Goal: Task Accomplishment & Management: Manage account settings

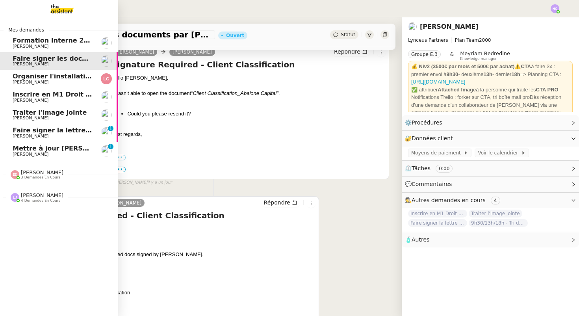
click at [44, 152] on span "[PERSON_NAME]" at bounding box center [53, 154] width 80 height 5
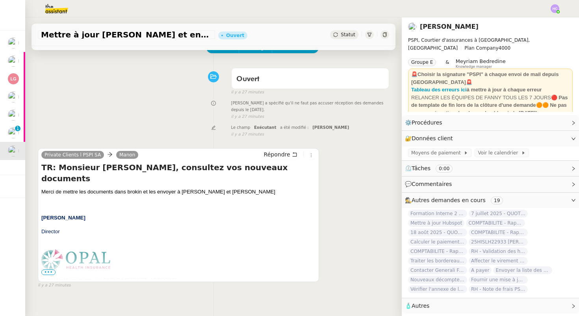
scroll to position [100, 0]
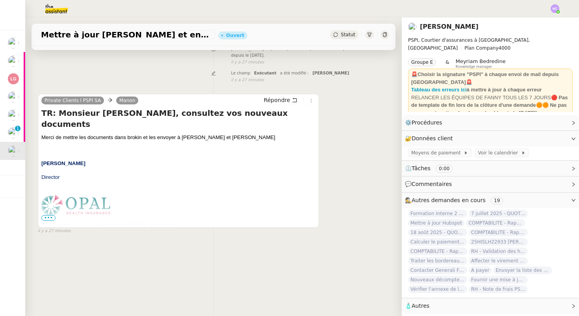
click at [51, 217] on span "•••" at bounding box center [48, 218] width 14 height 6
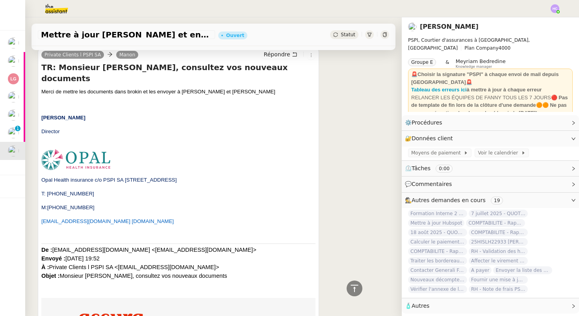
scroll to position [38, 0]
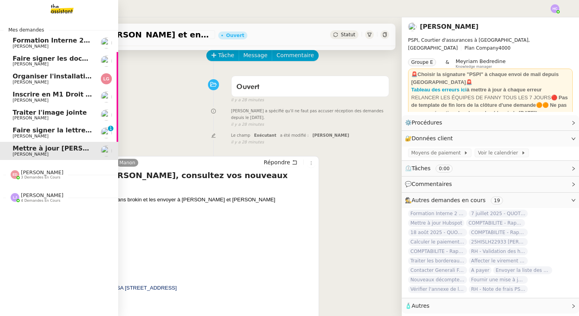
click at [61, 135] on span "[PERSON_NAME]" at bounding box center [53, 136] width 80 height 5
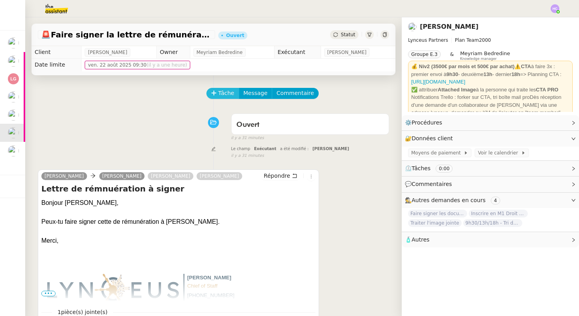
click at [213, 93] on icon at bounding box center [214, 93] width 6 height 6
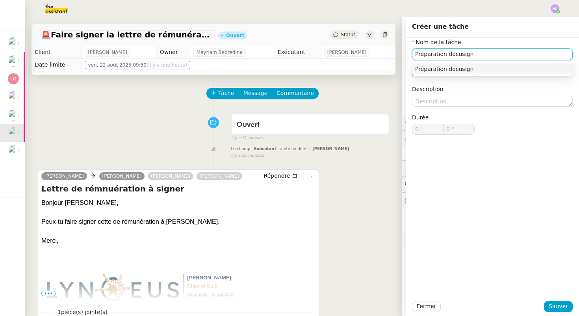
click at [442, 72] on div "Préparation docusign" at bounding box center [492, 68] width 154 height 7
type input "Préparation docusign"
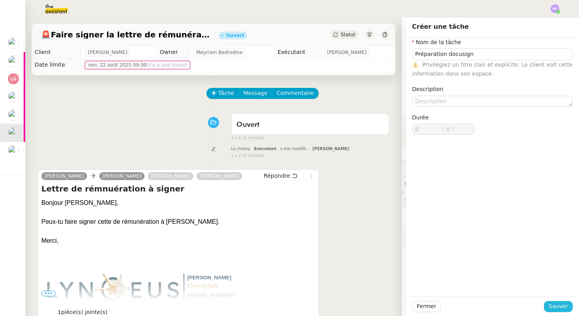
click at [554, 305] on span "Sauver" at bounding box center [558, 306] width 19 height 9
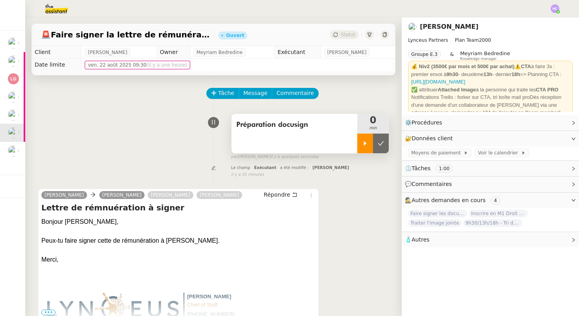
click at [367, 147] on div at bounding box center [365, 144] width 16 height 20
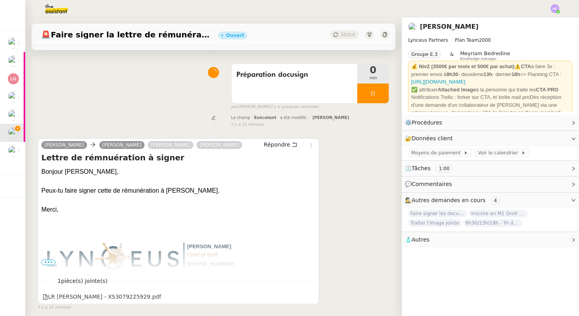
scroll to position [100, 0]
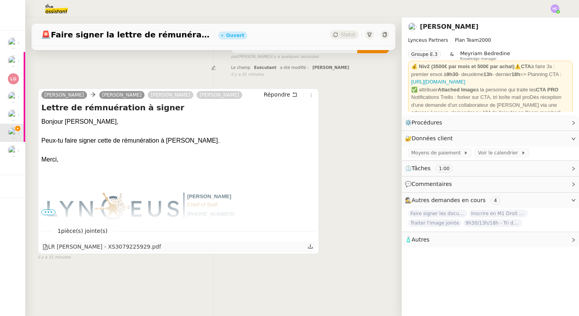
click at [309, 247] on icon at bounding box center [311, 246] width 6 height 6
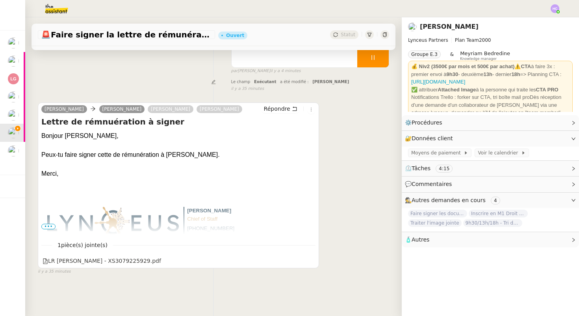
scroll to position [85, 0]
click at [289, 112] on span "Répondre" at bounding box center [277, 110] width 26 height 8
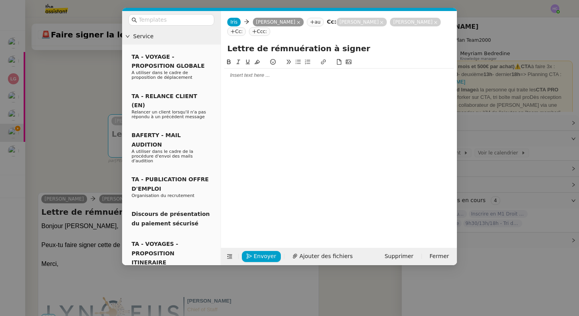
scroll to position [53, 0]
click at [256, 75] on div at bounding box center [339, 75] width 230 height 7
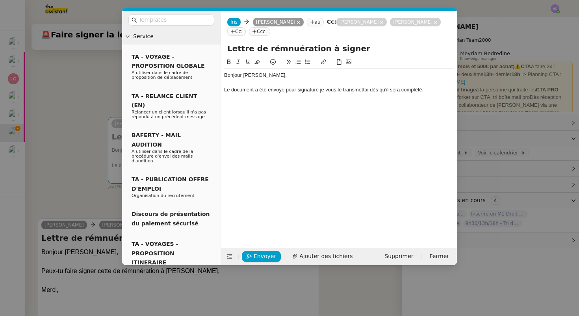
click at [310, 90] on div "Le document a été envoyé pour signature je vous le transmettai dès qu'il sera c…" at bounding box center [339, 89] width 230 height 7
click at [316, 91] on div "Le document a été envoyé pour signature je vous le transmettai dès qu'il sera c…" at bounding box center [339, 89] width 230 height 7
click at [318, 89] on div "Le document a été envoyé pour signature je vous le transmettai dès qu'il sera c…" at bounding box center [339, 89] width 230 height 7
click at [348, 90] on div "Le document a été envoyé pour signature, je vous le transmettai dès qu'il sera …" at bounding box center [339, 89] width 230 height 7
click at [0, 0] on lt-span "transmett r ai" at bounding box center [0, 0] width 0 height 0
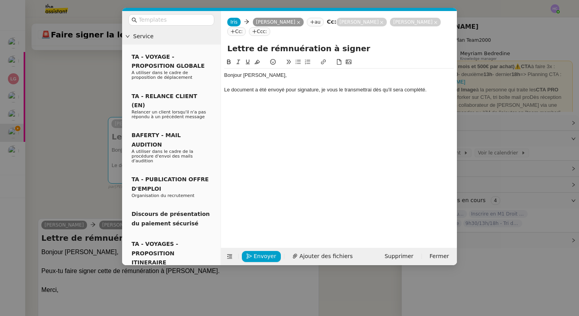
click at [429, 91] on div "Le document a été envoyé pour signature, je vous le transmettrai dès qu'il sera…" at bounding box center [339, 89] width 230 height 7
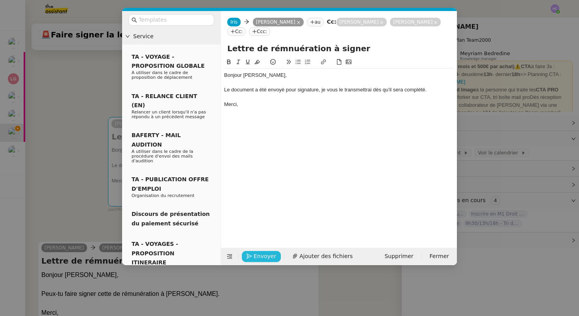
click at [256, 257] on span "Envoyer" at bounding box center [265, 256] width 22 height 9
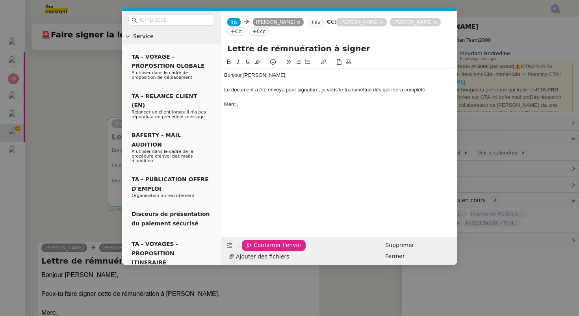
click at [256, 250] on span "Confirmer l'envoi" at bounding box center [277, 245] width 47 height 9
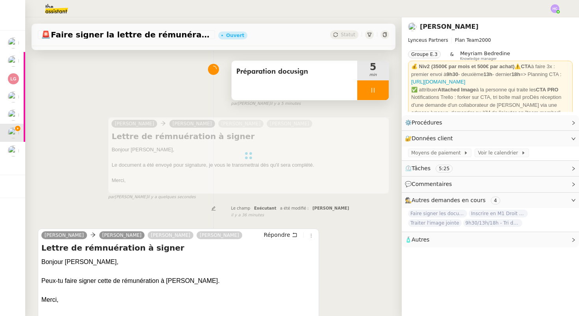
click at [374, 93] on div at bounding box center [373, 90] width 32 height 20
click at [383, 94] on button at bounding box center [381, 90] width 16 height 20
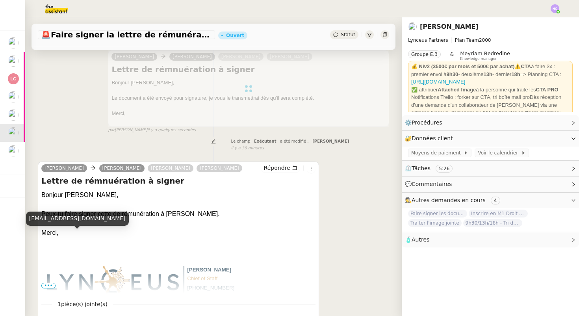
scroll to position [176, 0]
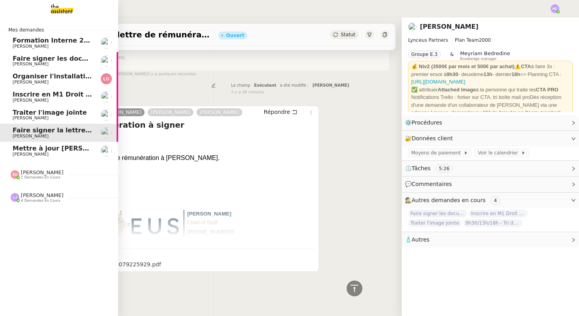
click at [31, 153] on span "[PERSON_NAME]" at bounding box center [31, 154] width 36 height 5
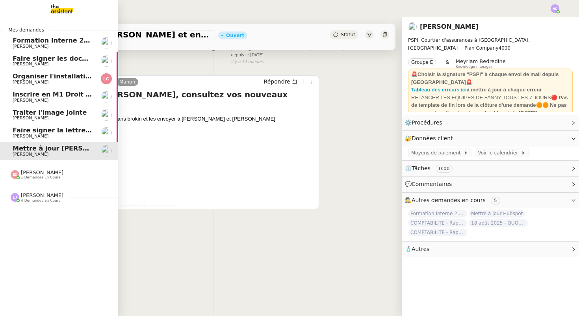
scroll to position [100, 0]
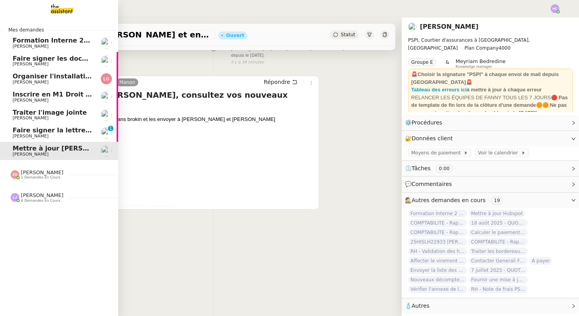
click at [40, 128] on span "Faire signer la lettre de rémunération" at bounding box center [80, 129] width 135 height 7
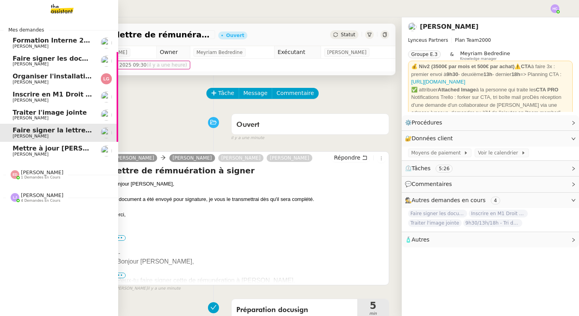
click at [30, 150] on span "Mettre à jour [PERSON_NAME] et envoyer les documents" at bounding box center [114, 148] width 202 height 7
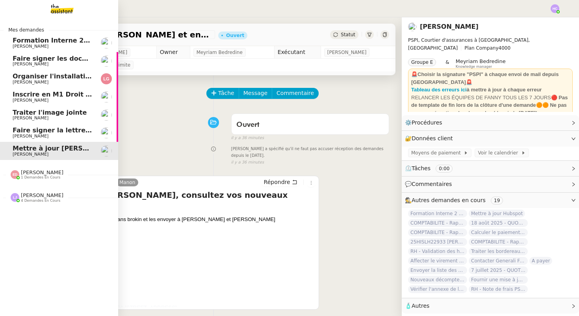
click at [61, 128] on span "Faire signer la lettre de rémunération" at bounding box center [80, 129] width 135 height 7
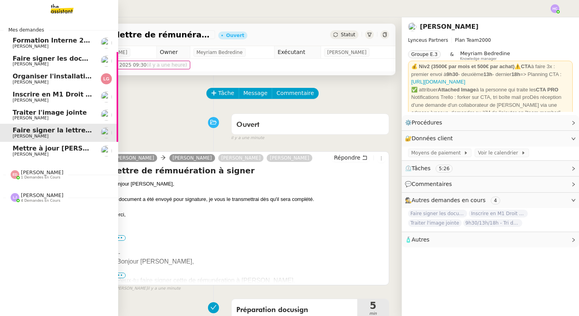
click at [56, 115] on span "Traiter l'image jointe" at bounding box center [50, 112] width 74 height 7
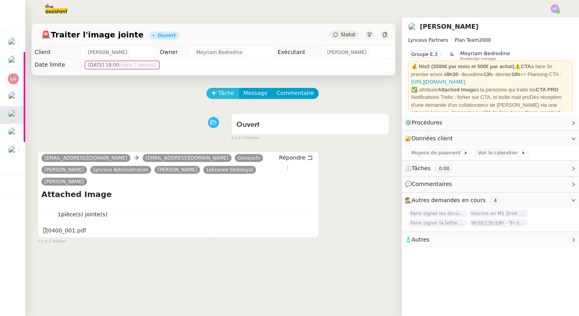
click at [226, 93] on span "Tâche" at bounding box center [226, 93] width 16 height 9
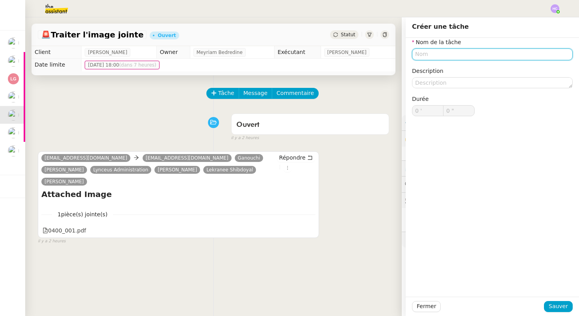
click at [423, 53] on input "text" at bounding box center [492, 53] width 161 height 11
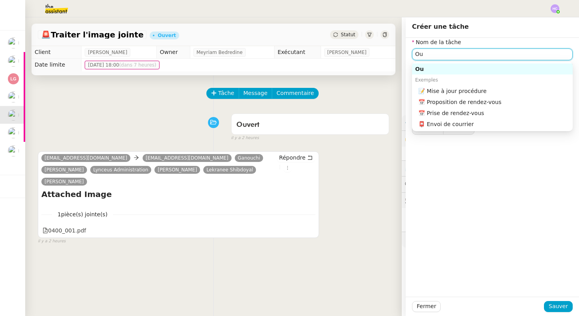
type input "O"
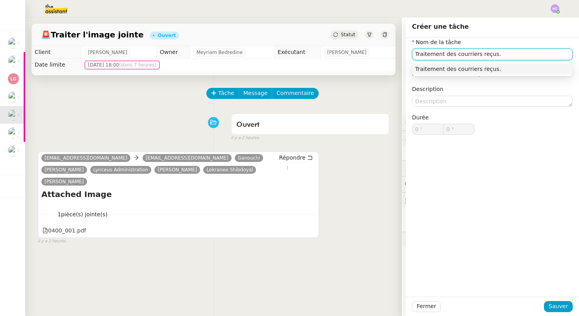
click at [509, 70] on div "Traitement des courriers reçus." at bounding box center [492, 68] width 154 height 7
type input "Traitement des courriers reçus."
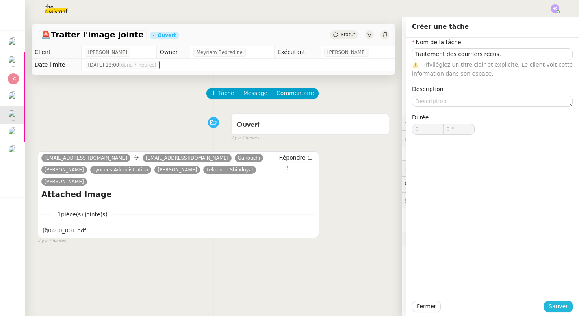
click at [558, 310] on span "Sauver" at bounding box center [558, 306] width 19 height 9
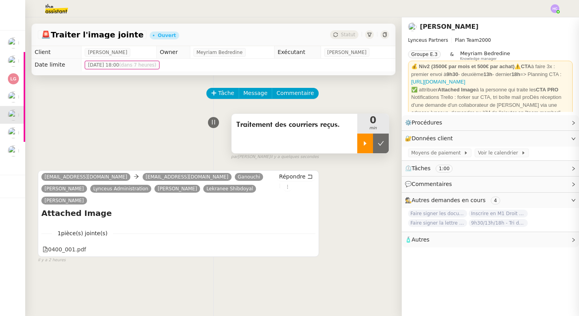
click at [363, 144] on icon at bounding box center [365, 143] width 6 height 6
click at [372, 142] on icon at bounding box center [373, 143] width 3 height 5
click at [363, 143] on icon at bounding box center [365, 143] width 6 height 6
click at [551, 137] on link "Modifier" at bounding box center [552, 138] width 22 height 9
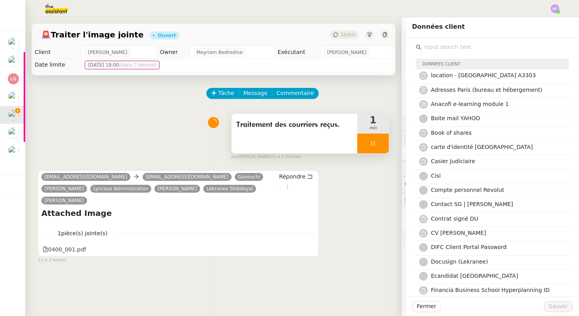
click at [482, 48] on input "text" at bounding box center [495, 47] width 147 height 11
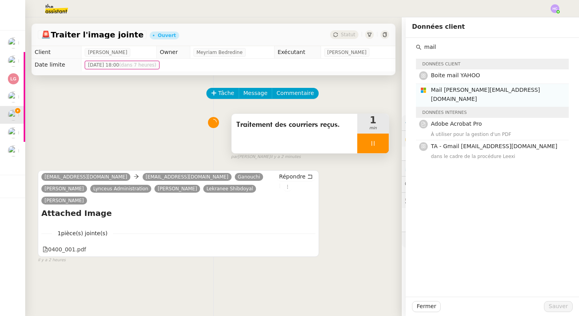
type input "mail"
click at [482, 90] on span "Mail [PERSON_NAME][EMAIL_ADDRESS][DOMAIN_NAME]" at bounding box center [485, 94] width 109 height 15
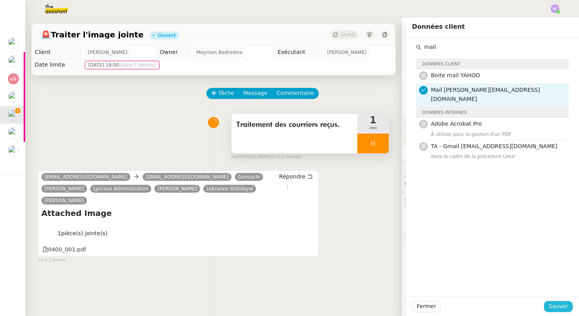
click at [561, 307] on span "Sauver" at bounding box center [558, 306] width 19 height 9
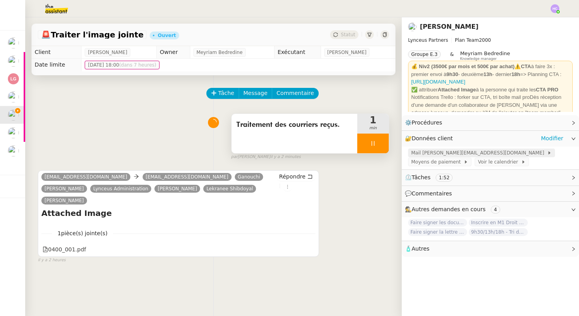
click at [454, 151] on span "Mail [PERSON_NAME][EMAIL_ADDRESS][DOMAIN_NAME]" at bounding box center [479, 153] width 136 height 8
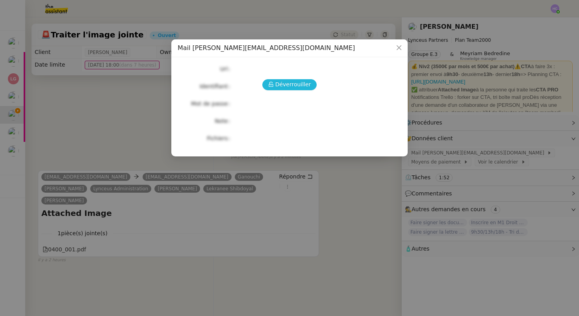
click at [306, 81] on span "Déverrouiller" at bounding box center [293, 84] width 36 height 9
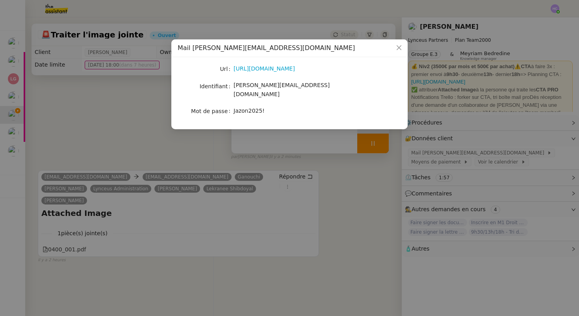
click at [251, 108] on span "Jazon2025!" at bounding box center [249, 111] width 31 height 6
copy span "Jazon2025!"
click at [347, 178] on nz-modal-container "Mail [PERSON_NAME][EMAIL_ADDRESS][DOMAIN_NAME] Url [URL][DOMAIN_NAME] Identifia…" at bounding box center [289, 158] width 579 height 316
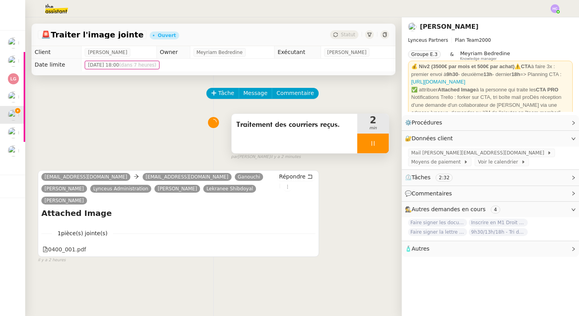
click at [374, 141] on icon at bounding box center [373, 143] width 3 height 5
click at [380, 141] on icon at bounding box center [381, 143] width 6 height 6
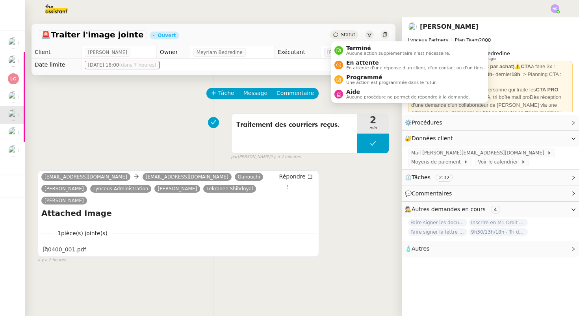
click at [349, 34] on span "Statut" at bounding box center [348, 35] width 15 height 6
click at [353, 50] on span "Terminé" at bounding box center [398, 48] width 104 height 6
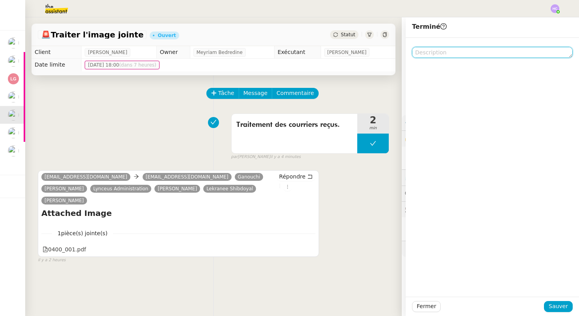
click at [439, 54] on textarea at bounding box center [492, 52] width 161 height 11
click at [443, 52] on textarea at bounding box center [492, 52] width 161 height 11
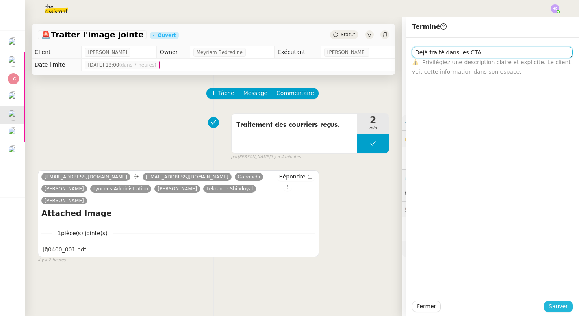
type textarea "Déjà traité dans les CTA"
click at [558, 302] on span "Sauver" at bounding box center [558, 306] width 19 height 9
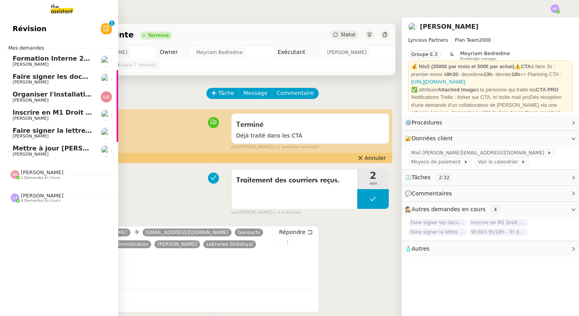
click at [66, 80] on span "[PERSON_NAME]" at bounding box center [53, 82] width 80 height 5
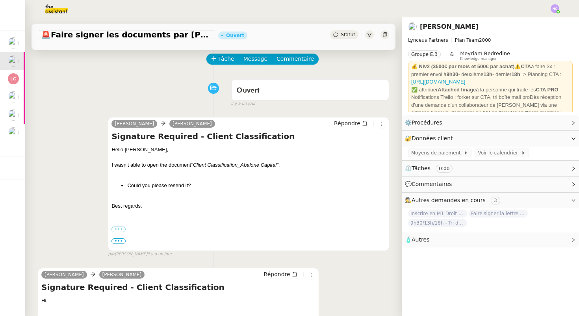
scroll to position [35, 0]
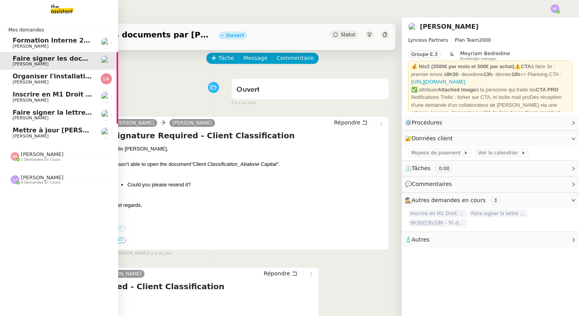
click at [76, 64] on span "[PERSON_NAME]" at bounding box center [53, 64] width 80 height 5
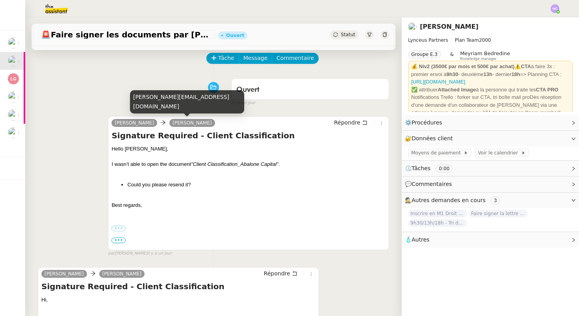
scroll to position [0, 0]
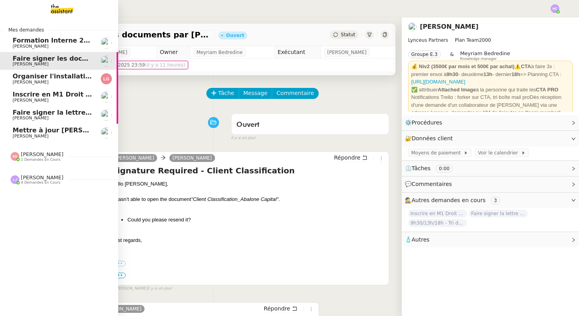
click at [25, 76] on span "Organiser l'installation de la fibre" at bounding box center [73, 75] width 120 height 7
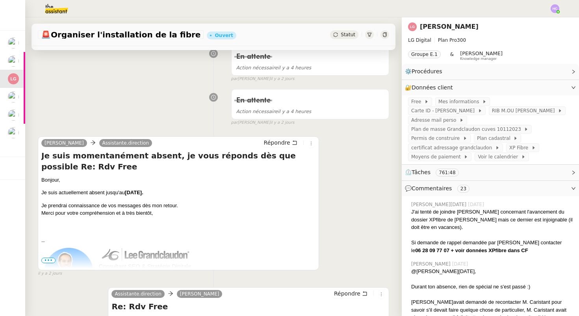
scroll to position [124, 0]
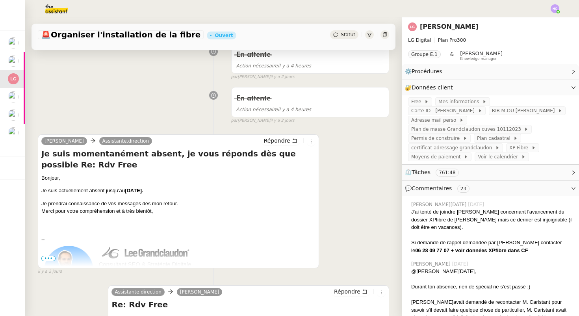
click at [339, 36] on div "Statut" at bounding box center [344, 34] width 28 height 9
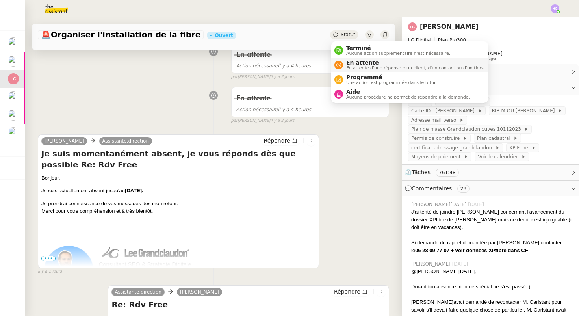
click at [347, 61] on span "En attente" at bounding box center [415, 62] width 139 height 6
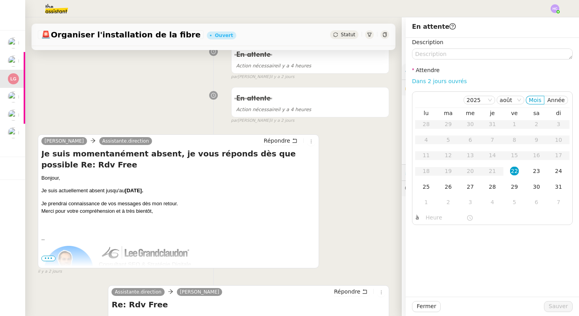
click at [433, 78] on link "Dans 2 jours ouvrés" at bounding box center [439, 81] width 55 height 6
type input "07:00"
click at [556, 307] on span "Sauver" at bounding box center [558, 306] width 19 height 9
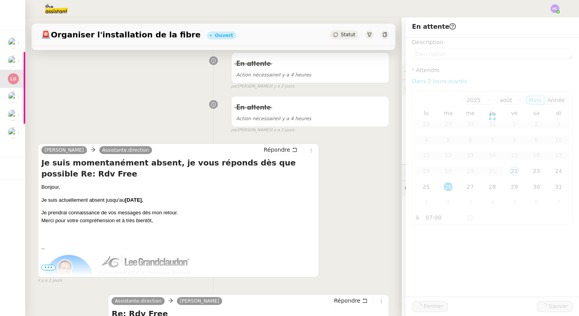
scroll to position [134, 0]
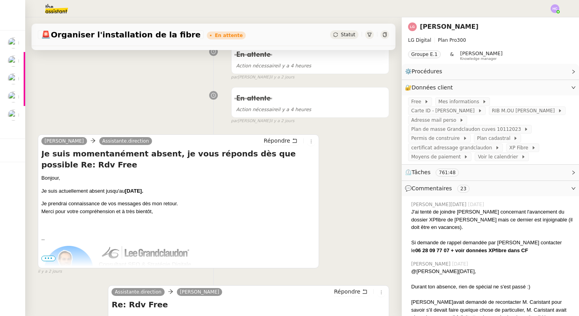
click at [56, 10] on img at bounding box center [50, 8] width 61 height 17
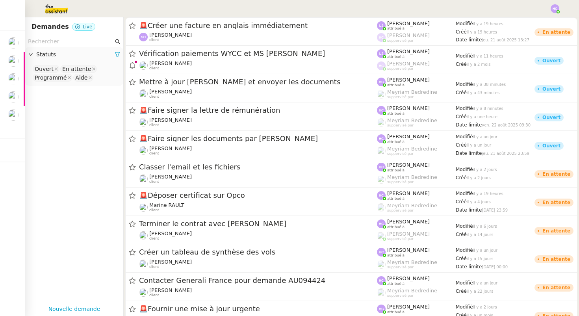
click at [40, 53] on span "Statuts" at bounding box center [75, 54] width 78 height 9
click at [40, 54] on span "Statuts" at bounding box center [75, 54] width 78 height 9
click at [55, 68] on icon at bounding box center [56, 68] width 3 height 3
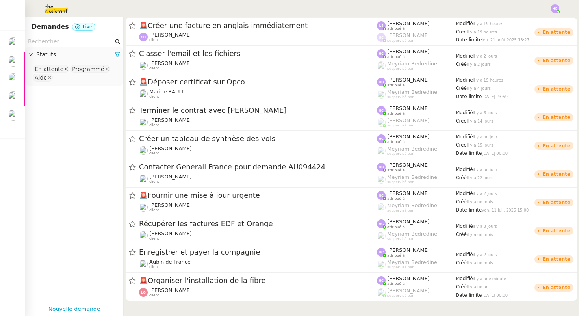
click at [64, 69] on icon at bounding box center [66, 69] width 4 height 4
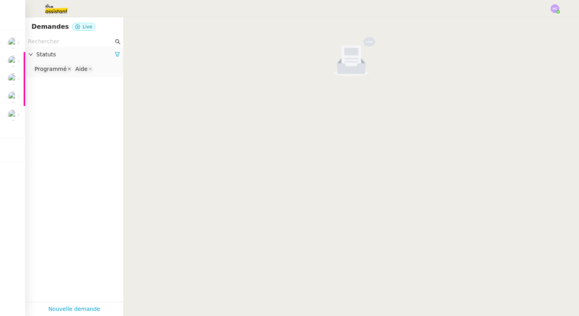
click at [68, 70] on icon at bounding box center [69, 68] width 3 height 3
click at [50, 70] on icon at bounding box center [49, 68] width 3 height 3
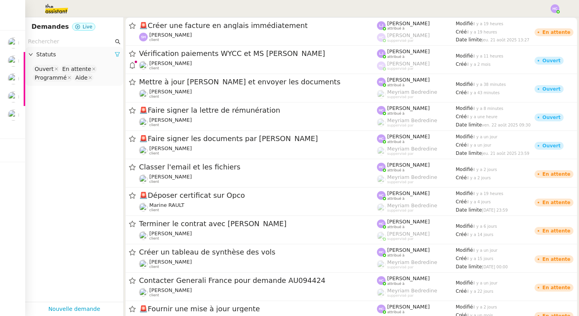
click at [117, 52] on icon at bounding box center [118, 55] width 6 height 6
click at [37, 56] on span "Statuts" at bounding box center [78, 54] width 84 height 9
click at [39, 52] on span "Statuts" at bounding box center [78, 54] width 84 height 9
click at [31, 53] on icon at bounding box center [30, 54] width 5 height 5
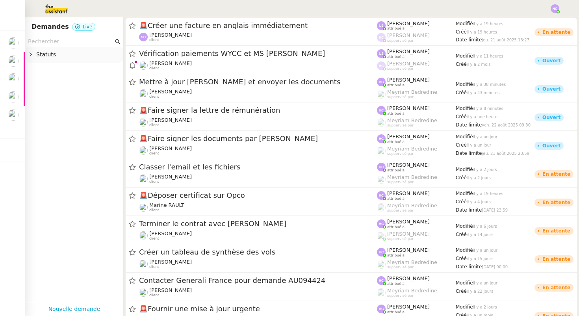
click at [31, 53] on icon at bounding box center [30, 54] width 5 height 5
click at [46, 72] on nz-select-top-control "Please select" at bounding box center [74, 69] width 85 height 10
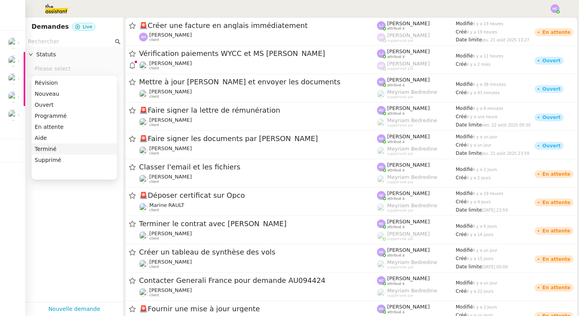
click at [50, 150] on div "Terminé" at bounding box center [74, 148] width 79 height 7
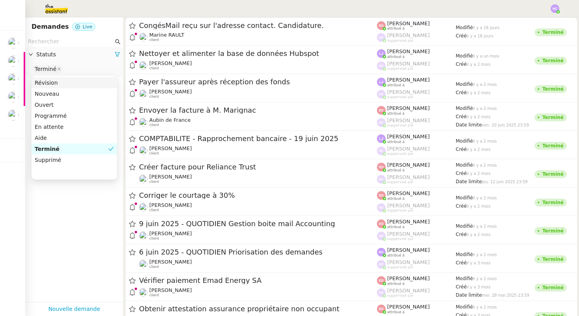
click at [72, 42] on input "text" at bounding box center [70, 41] width 85 height 9
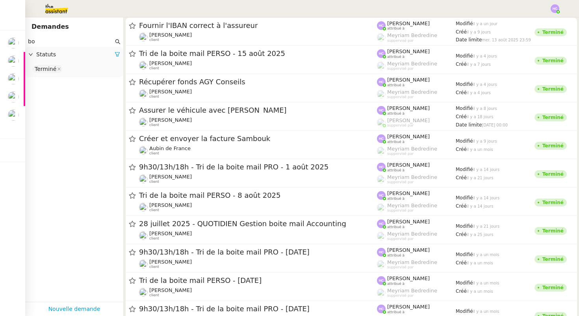
type input "b"
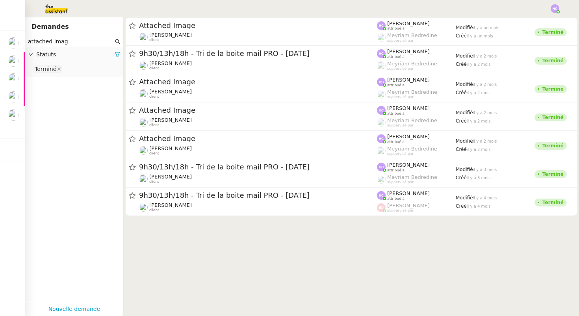
type input "attached image"
drag, startPoint x: 69, startPoint y: 42, endPoint x: 18, endPoint y: 41, distance: 51.2
click at [18, 41] on nz-layout "Mes demandes Formation Interne 2 - [PERSON_NAME] [PERSON_NAME] signer les docum…" at bounding box center [289, 158] width 579 height 316
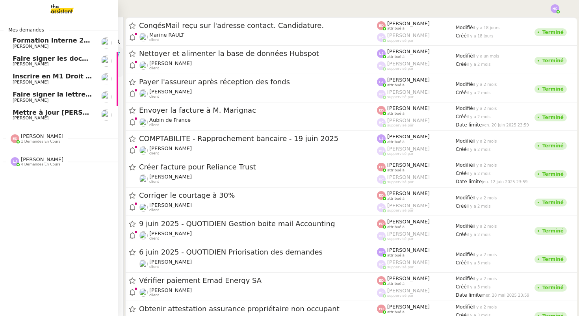
click at [41, 113] on span "Mettre à jour [PERSON_NAME] et envoyer les documents" at bounding box center [114, 112] width 202 height 7
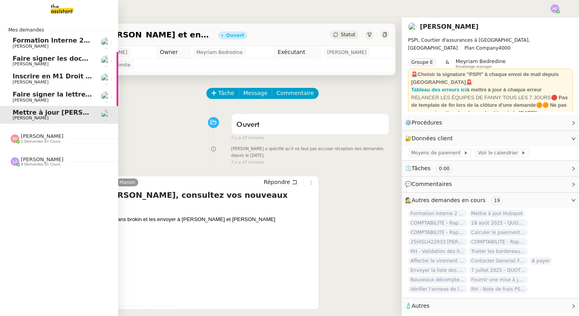
click at [47, 79] on span "Inscrire en M1 Droit des affaires" at bounding box center [70, 75] width 115 height 7
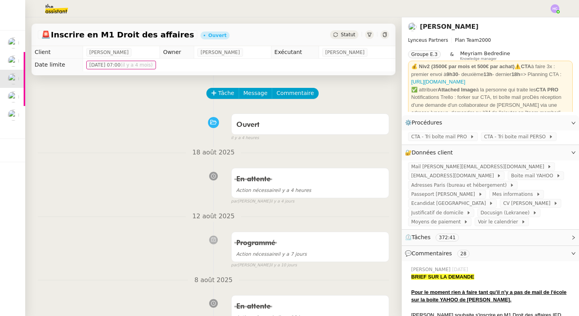
click at [144, 118] on div "Ouvert false il y a 4 heures" at bounding box center [213, 126] width 351 height 32
click at [45, 9] on img at bounding box center [50, 8] width 61 height 17
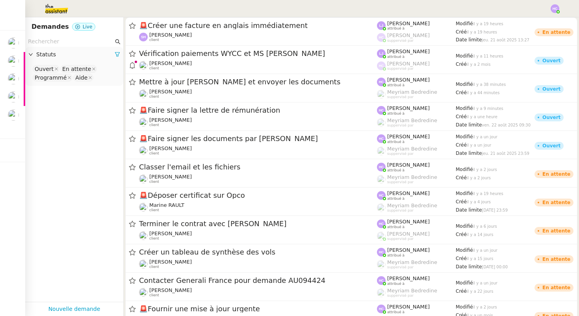
click at [61, 37] on input "text" at bounding box center [70, 41] width 85 height 9
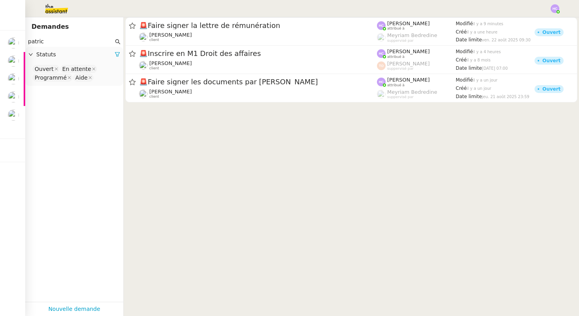
type input "[PERSON_NAME]"
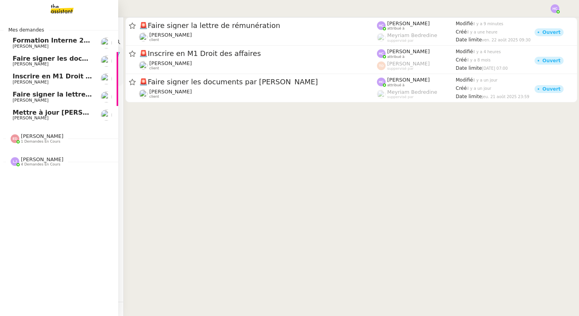
drag, startPoint x: 55, startPoint y: 42, endPoint x: 13, endPoint y: 44, distance: 42.2
click at [14, 43] on nz-layout "Mes demandes Formation Interne 2 - [PERSON_NAME] [PERSON_NAME] signer les docum…" at bounding box center [289, 158] width 579 height 316
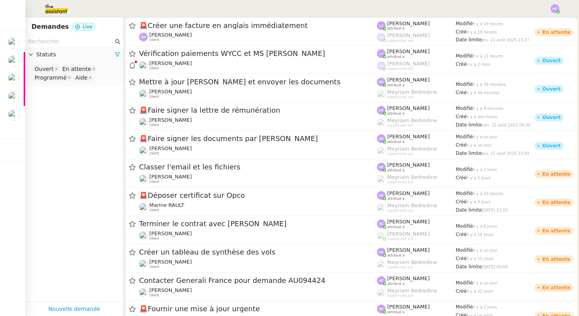
click at [36, 54] on div at bounding box center [32, 54] width 8 height 9
click at [49, 53] on span "Statuts" at bounding box center [75, 54] width 78 height 9
click at [117, 54] on icon at bounding box center [118, 55] width 6 height 6
click at [50, 54] on span "Statuts" at bounding box center [78, 54] width 84 height 9
click at [49, 68] on nz-select-top-control "Please select" at bounding box center [74, 69] width 85 height 10
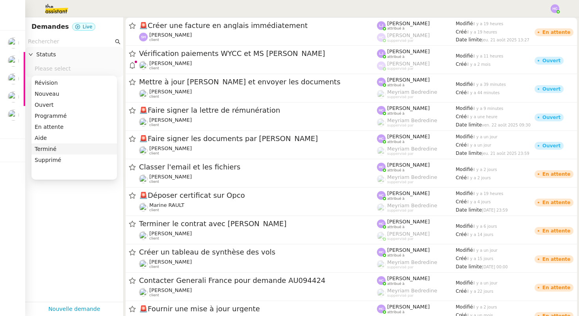
click at [54, 149] on div "Terminé" at bounding box center [74, 148] width 79 height 7
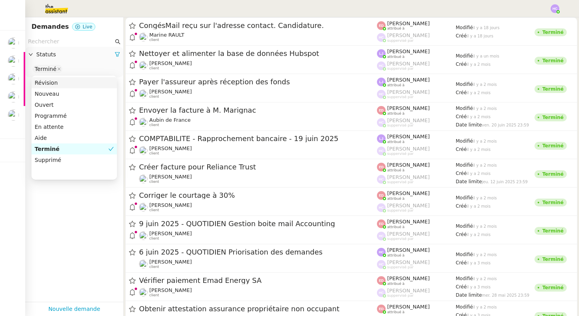
click at [72, 39] on input "text" at bounding box center [70, 41] width 85 height 9
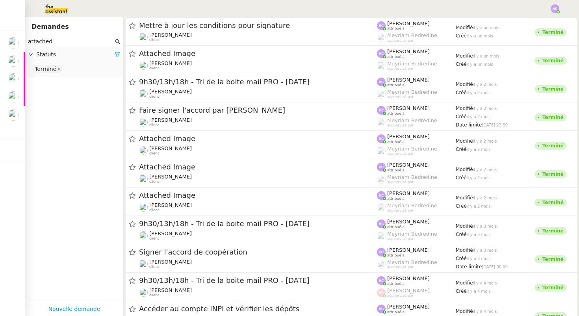
type input "attached"
click at [136, 3] on div at bounding box center [290, 8] width 540 height 17
drag, startPoint x: 72, startPoint y: 45, endPoint x: 13, endPoint y: 41, distance: 59.6
click at [13, 41] on nz-layout "Mes demandes Formation Interne 2 - [PERSON_NAME] [PERSON_NAME] signer les docum…" at bounding box center [289, 158] width 579 height 316
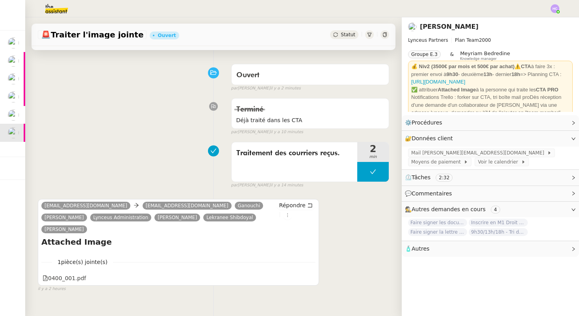
scroll to position [56, 0]
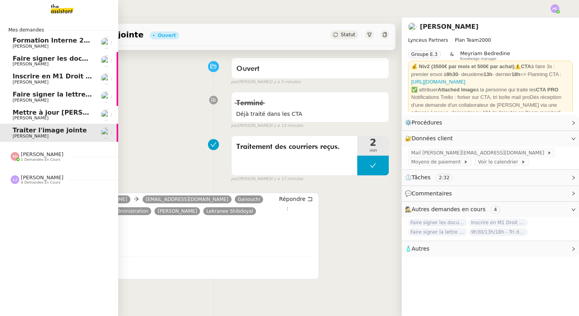
click at [54, 111] on span "Mettre à jour Brokin et envoyer les documents" at bounding box center [114, 112] width 202 height 7
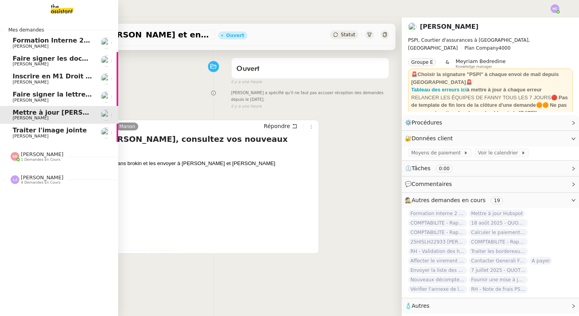
click at [34, 91] on span "Faire signer la lettre de rémunération" at bounding box center [80, 94] width 135 height 7
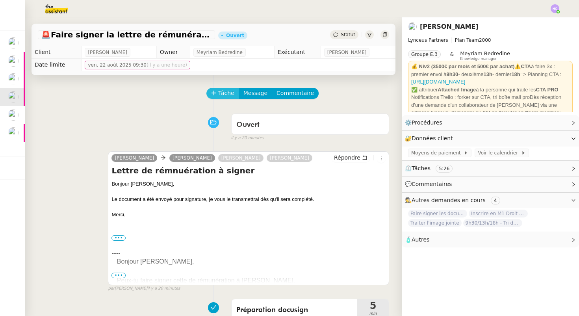
click at [222, 93] on span "Tâche" at bounding box center [226, 93] width 16 height 9
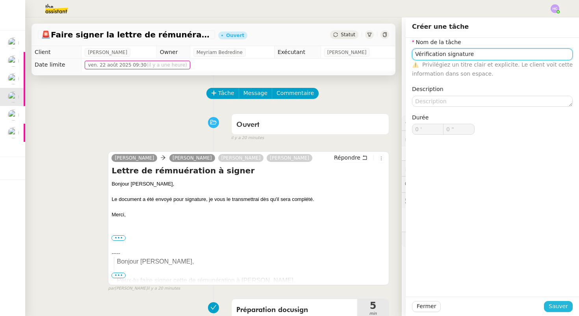
type input "Vérification signature"
click at [562, 307] on span "Sauver" at bounding box center [558, 306] width 19 height 9
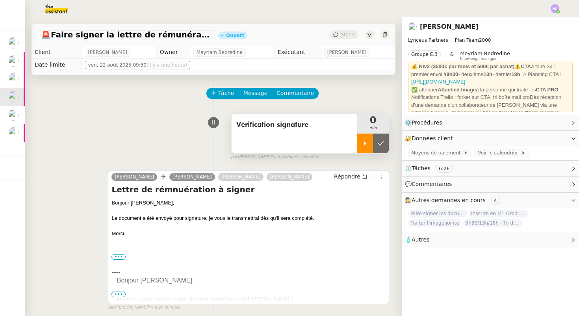
click at [366, 146] on icon at bounding box center [365, 143] width 6 height 6
click at [375, 146] on icon at bounding box center [373, 143] width 6 height 6
click at [378, 146] on icon at bounding box center [381, 143] width 6 height 6
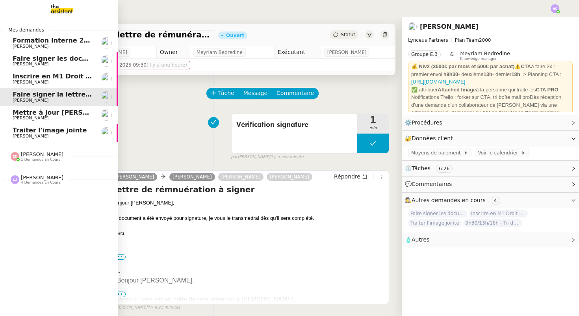
click at [30, 78] on span "Inscrire en M1 Droit des affaires" at bounding box center [70, 75] width 115 height 7
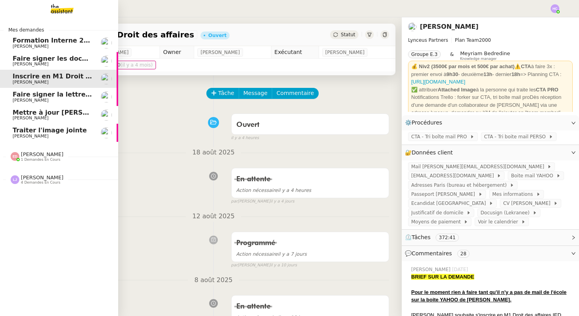
click at [65, 61] on span "Faire signer les documents par [PERSON_NAME]" at bounding box center [98, 58] width 171 height 7
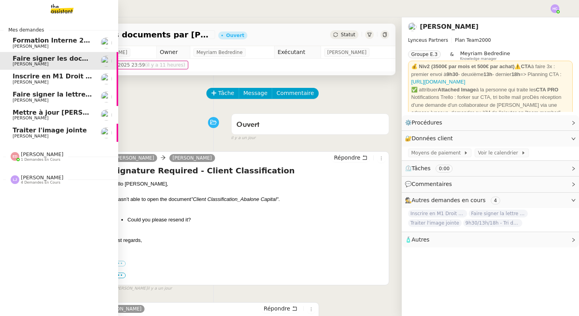
click at [63, 61] on span "Faire signer les documents par [PERSON_NAME]" at bounding box center [98, 58] width 171 height 7
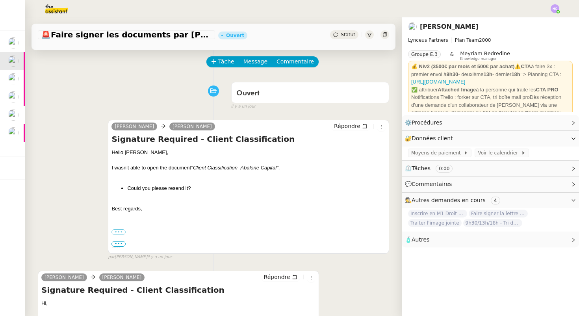
scroll to position [41, 0]
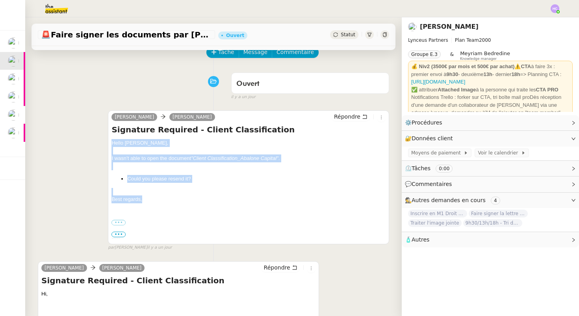
drag, startPoint x: 146, startPoint y: 201, endPoint x: 109, endPoint y: 146, distance: 65.9
click at [109, 146] on div "Iris Lynceus Valeria Korshunova Répondre Signature Required - Client Classifica…" at bounding box center [248, 177] width 281 height 134
click at [177, 169] on div at bounding box center [248, 166] width 274 height 8
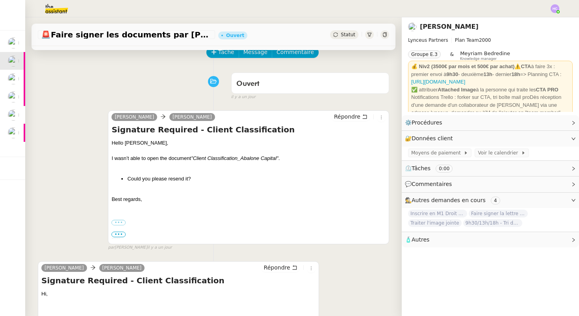
scroll to position [0, 0]
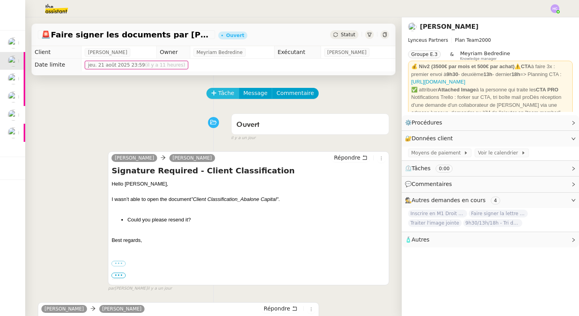
click at [225, 93] on span "Tâche" at bounding box center [226, 93] width 16 height 9
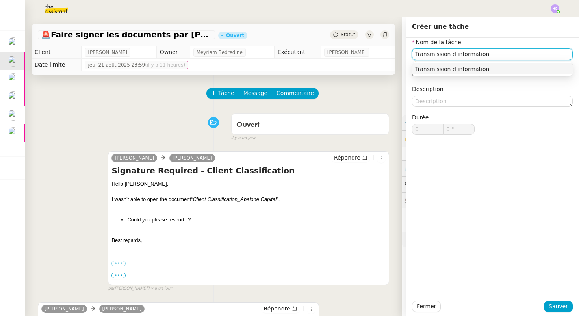
click at [470, 70] on div "Transmission d'information" at bounding box center [492, 68] width 154 height 7
type input "Transmission d'information"
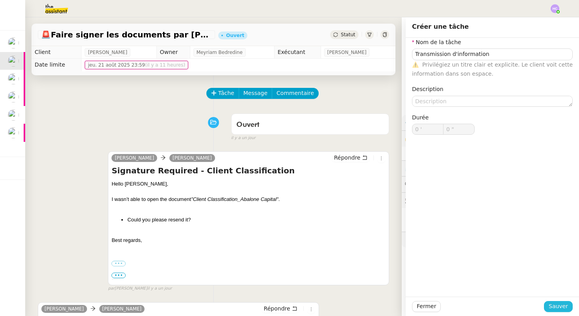
click at [555, 307] on span "Sauver" at bounding box center [558, 306] width 19 height 9
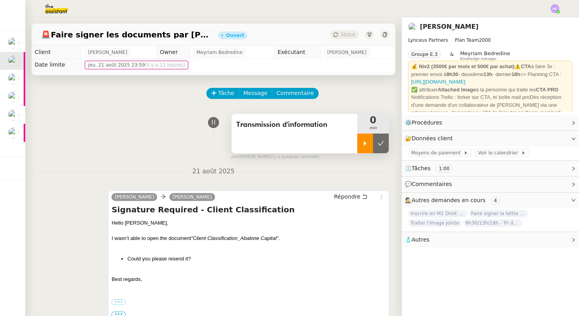
click at [363, 147] on div at bounding box center [365, 144] width 16 height 20
click at [365, 147] on div at bounding box center [373, 144] width 32 height 20
click at [364, 143] on icon at bounding box center [365, 143] width 6 height 6
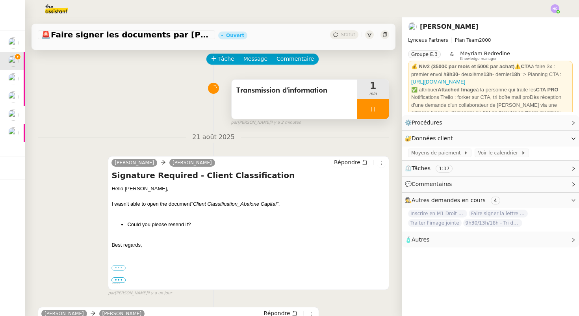
scroll to position [44, 0]
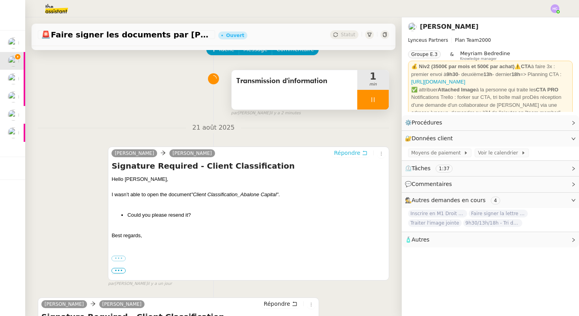
click at [356, 152] on span "Répondre" at bounding box center [347, 153] width 26 height 8
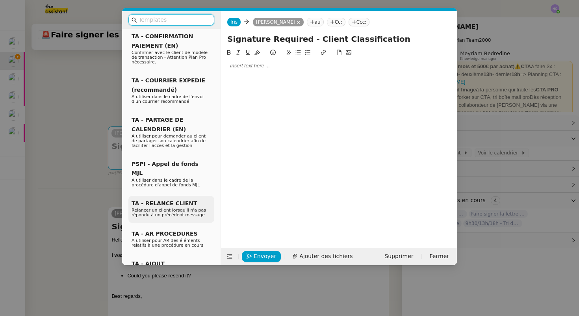
scroll to position [0, 0]
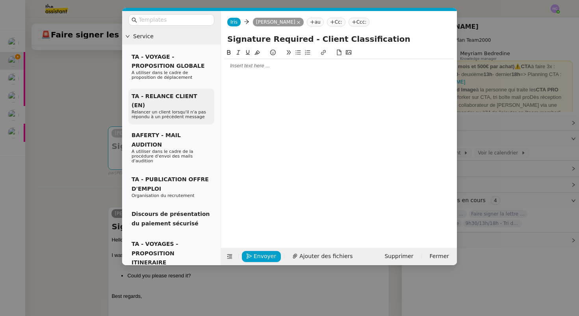
click at [172, 96] on span "TA - RELANCE CLIENT (EN)" at bounding box center [165, 100] width 66 height 15
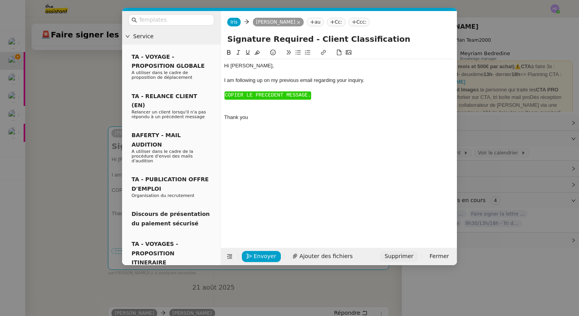
click at [405, 254] on span "Supprimer" at bounding box center [399, 256] width 29 height 9
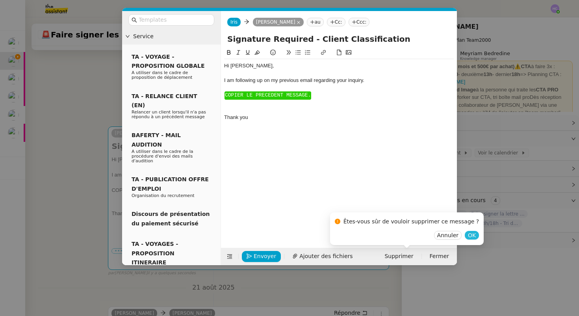
click at [468, 236] on span "OK" at bounding box center [472, 235] width 8 height 8
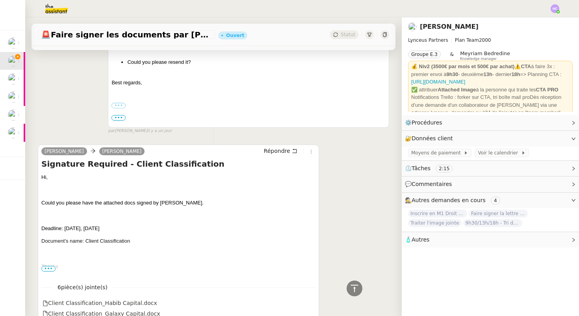
scroll to position [78, 0]
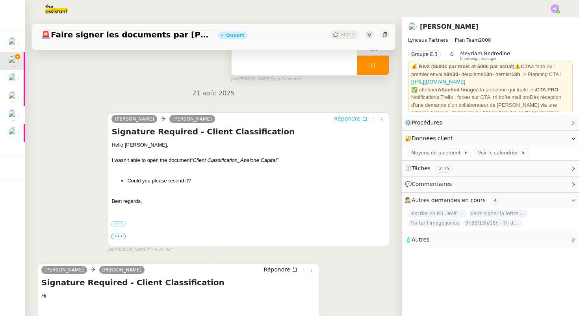
click at [352, 117] on span "Répondre" at bounding box center [347, 119] width 26 height 8
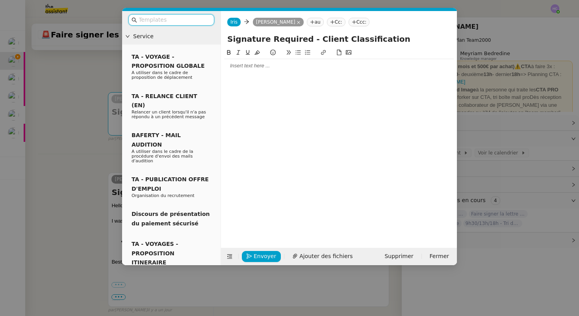
click at [244, 69] on div at bounding box center [339, 65] width 230 height 7
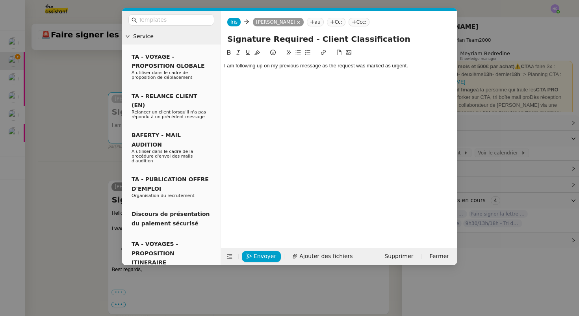
click at [101, 147] on nz-modal-container "Service TA - VOYAGE - PROPOSITION GLOBALE A utiliser dans le cadre de propositi…" at bounding box center [289, 158] width 579 height 316
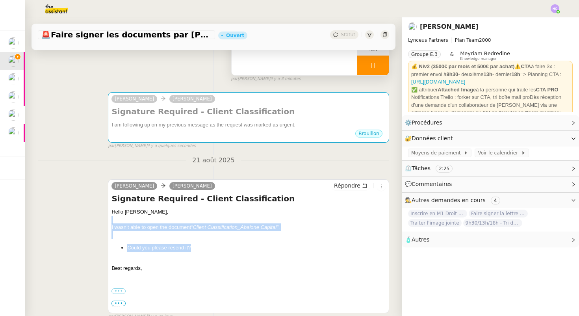
drag, startPoint x: 202, startPoint y: 249, endPoint x: 110, endPoint y: 223, distance: 96.2
click at [110, 223] on div "Iris Lynceus Valeria Korshunova Répondre Signature Required - Client Classifica…" at bounding box center [248, 246] width 281 height 134
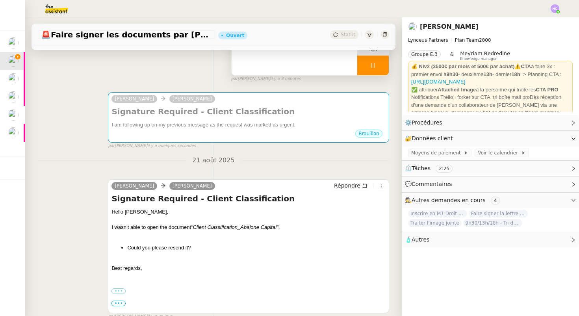
click at [114, 232] on div at bounding box center [248, 235] width 274 height 8
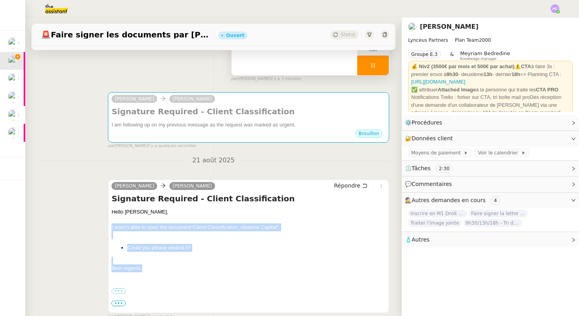
drag, startPoint x: 155, startPoint y: 268, endPoint x: 100, endPoint y: 228, distance: 67.1
click at [100, 228] on div "Iris Lynceus Valeria Korshunova Répondre Signature Required - Client Classifica…" at bounding box center [213, 246] width 351 height 148
copy div "I wasn’t able to open the document "Client Classification_Abalone Capital" . Co…"
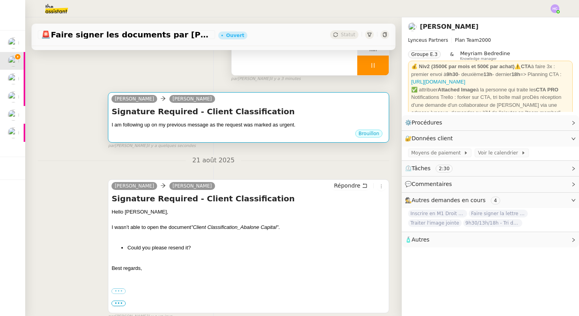
click at [287, 120] on div "Signature Required - Client Classification I am following up on my previous mes…" at bounding box center [248, 117] width 274 height 23
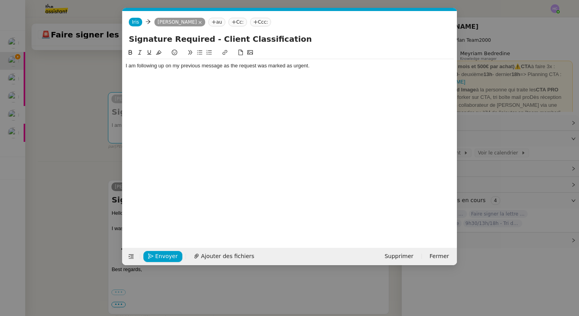
scroll to position [0, 17]
click at [333, 68] on div "I am following up on my previous message as the request was marked as urgent." at bounding box center [290, 65] width 328 height 7
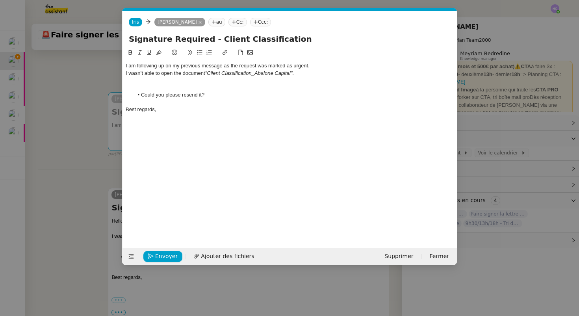
scroll to position [0, 0]
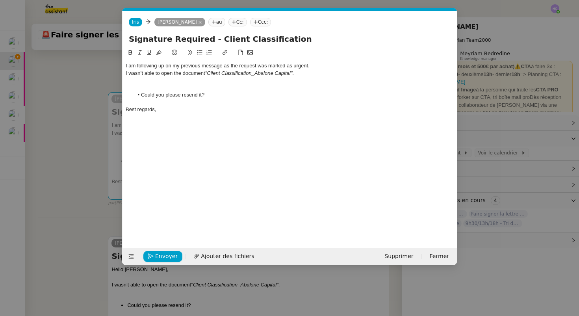
click at [329, 66] on div "I am following up on my previous message as the request was marked as urgent." at bounding box center [290, 65] width 328 height 7
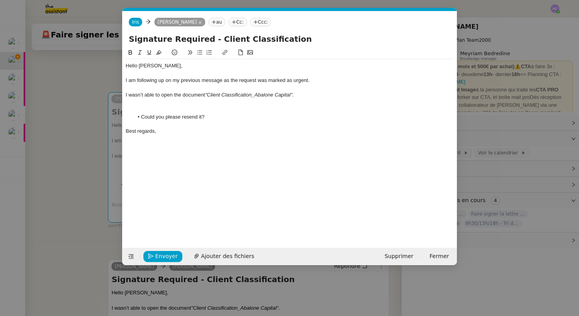
click at [325, 80] on div "I am following up on my previous message as the request was marked as urgent." at bounding box center [290, 80] width 328 height 7
click at [152, 103] on div at bounding box center [290, 102] width 328 height 7
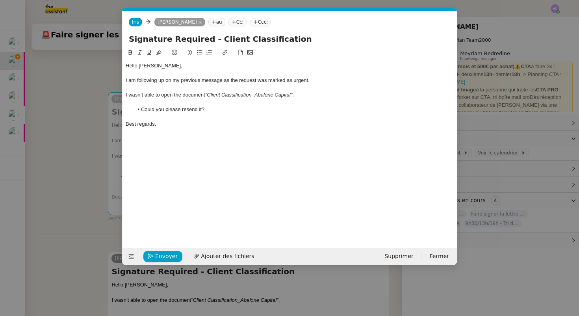
click at [163, 67] on div "Hello [PERSON_NAME]," at bounding box center [290, 65] width 328 height 7
click at [156, 257] on span "Envoyer" at bounding box center [166, 256] width 22 height 9
click at [156, 257] on span "Confirmer l'envoi" at bounding box center [178, 256] width 47 height 9
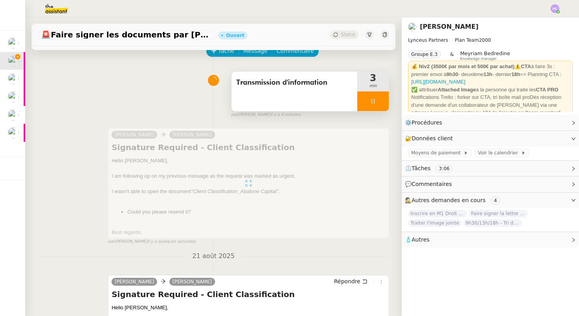
scroll to position [43, 0]
click at [372, 102] on icon at bounding box center [373, 100] width 6 height 6
click at [381, 101] on icon at bounding box center [381, 100] width 6 height 4
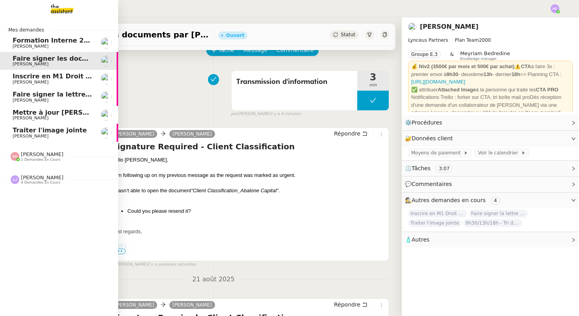
click at [67, 66] on span "[PERSON_NAME]" at bounding box center [53, 64] width 80 height 5
click at [67, 74] on span "Inscrire en M1 Droit des affaires" at bounding box center [70, 75] width 115 height 7
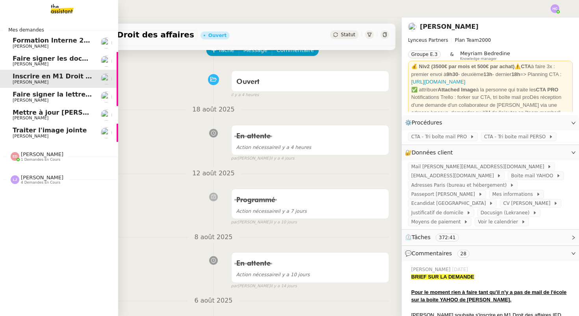
click at [36, 60] on span "Faire signer les documents par [PERSON_NAME]" at bounding box center [98, 58] width 171 height 7
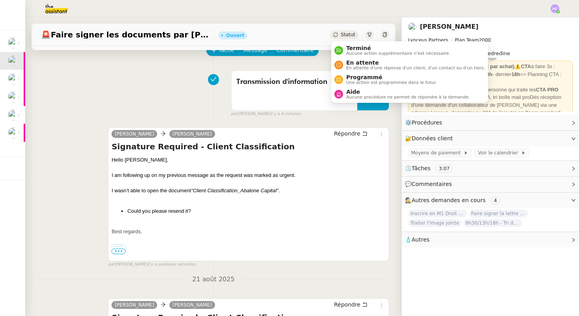
click at [350, 33] on span "Statut" at bounding box center [348, 35] width 15 height 6
click at [355, 62] on span "En attente" at bounding box center [415, 62] width 139 height 6
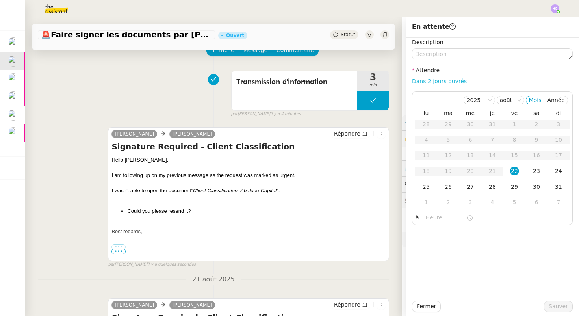
click at [446, 79] on link "Dans 2 jours ouvrés" at bounding box center [439, 81] width 55 height 6
click at [515, 169] on div "22" at bounding box center [514, 171] width 9 height 9
click at [440, 217] on input "07:00" at bounding box center [446, 217] width 41 height 9
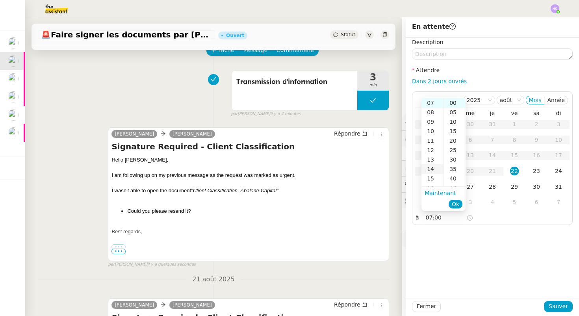
click at [433, 166] on div "14" at bounding box center [433, 168] width 22 height 9
type input "14:00"
click at [458, 205] on span "Ok" at bounding box center [455, 204] width 7 height 8
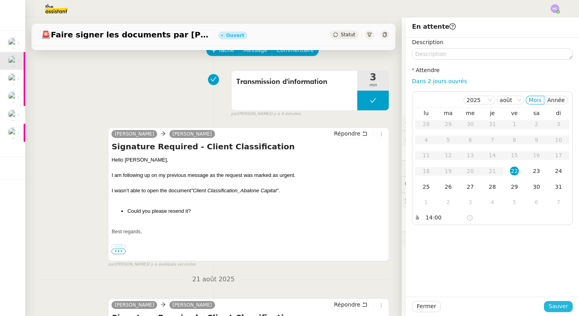
click at [557, 308] on span "Sauver" at bounding box center [558, 306] width 19 height 9
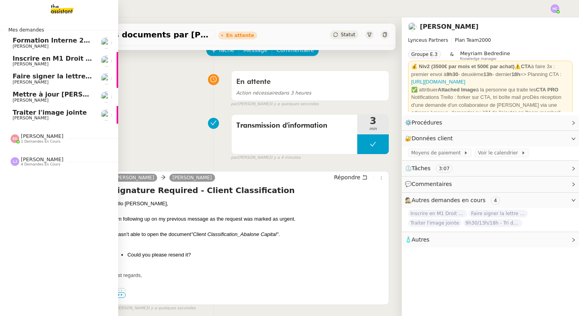
click at [57, 59] on span "Inscrire en M1 Droit des affaires" at bounding box center [70, 58] width 115 height 7
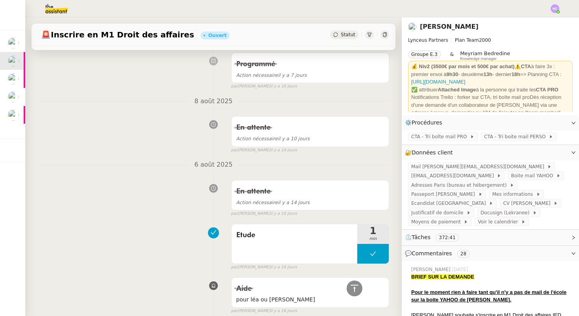
scroll to position [24, 0]
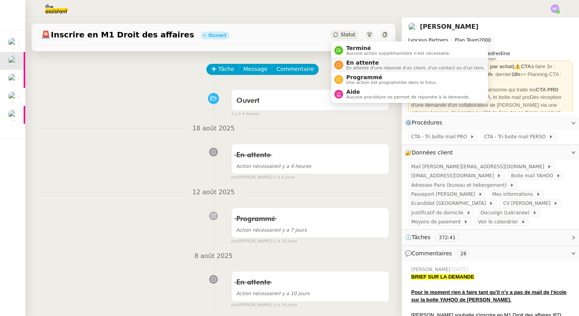
click at [352, 63] on span "En attente" at bounding box center [415, 62] width 139 height 6
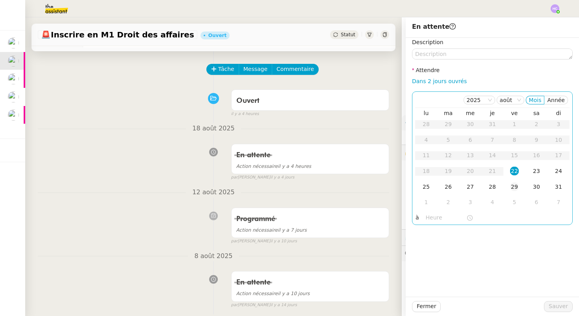
click at [515, 187] on div "29" at bounding box center [514, 186] width 9 height 9
click at [551, 306] on span "Sauver" at bounding box center [558, 306] width 19 height 9
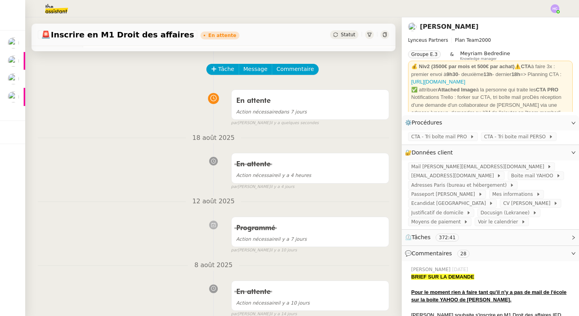
click at [342, 38] on div "Statut" at bounding box center [344, 34] width 28 height 9
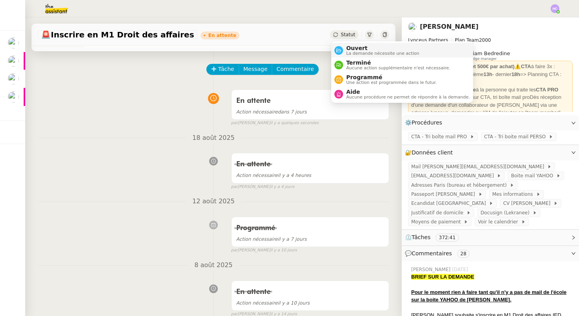
click at [346, 46] on div "Ouvert La demande nécessite une action" at bounding box center [381, 50] width 76 height 11
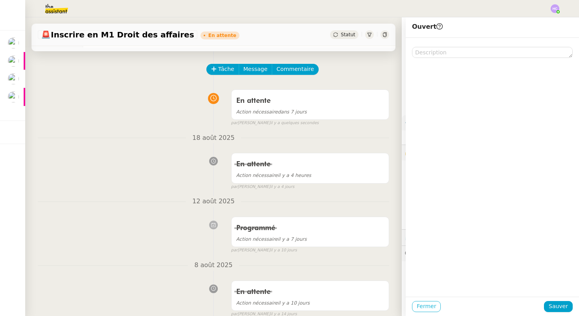
click at [422, 310] on span "Fermer" at bounding box center [426, 306] width 19 height 9
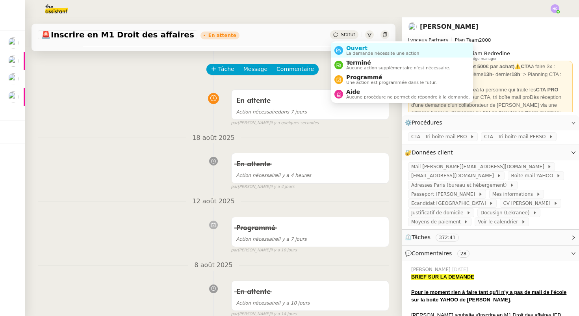
click at [359, 41] on div "Ouvert La demande nécessite une action Terminé Aucune action supplémentaire n'e…" at bounding box center [402, 71] width 142 height 61
click at [357, 50] on span "Ouvert" at bounding box center [382, 48] width 73 height 6
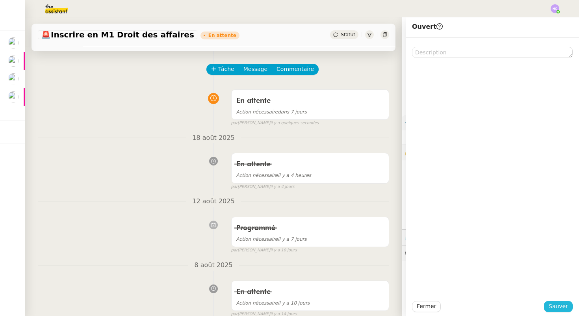
click at [559, 306] on span "Sauver" at bounding box center [558, 306] width 19 height 9
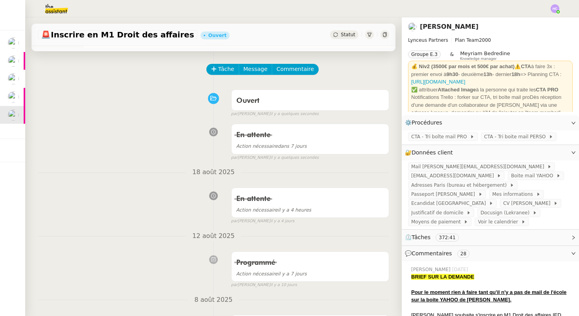
click at [345, 37] on span "Statut" at bounding box center [348, 35] width 15 height 6
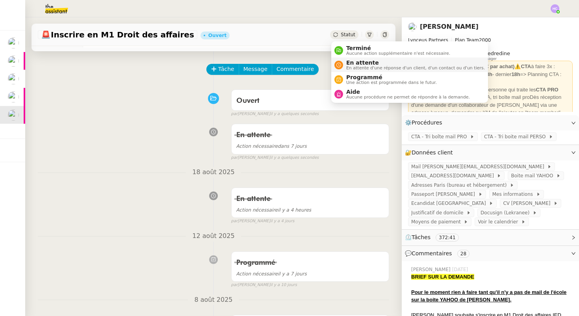
click at [351, 60] on span "En attente" at bounding box center [415, 62] width 139 height 6
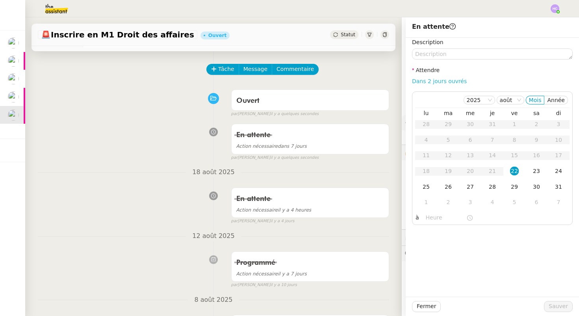
click at [440, 80] on link "Dans 2 jours ouvrés" at bounding box center [439, 81] width 55 height 6
type input "07:00"
click at [513, 186] on div "29" at bounding box center [514, 186] width 9 height 9
click at [552, 305] on span "Sauver" at bounding box center [558, 306] width 19 height 9
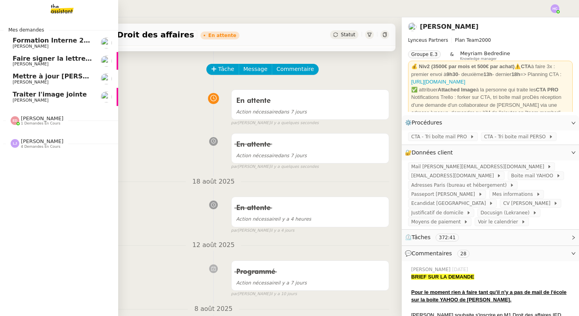
click at [24, 59] on span "Faire signer la lettre de rémunération" at bounding box center [80, 58] width 135 height 7
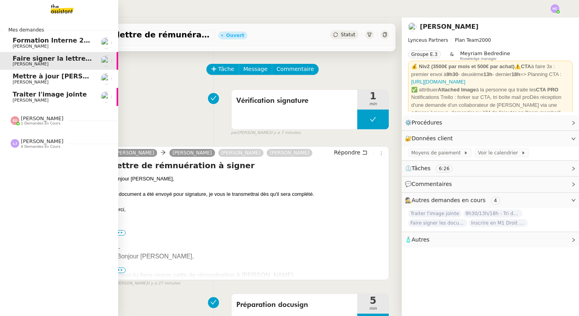
click at [45, 60] on span "Faire signer la lettre de rémunération" at bounding box center [80, 58] width 135 height 7
click at [49, 80] on span "[PERSON_NAME]" at bounding box center [53, 82] width 80 height 5
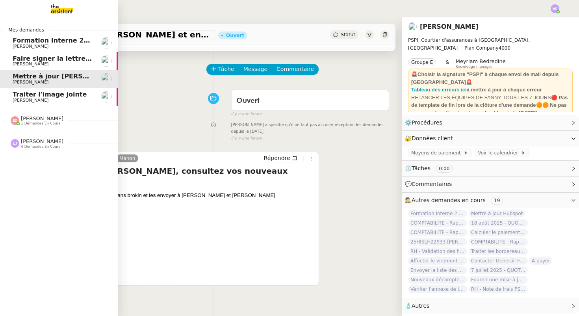
click at [75, 98] on span "[PERSON_NAME]" at bounding box center [53, 100] width 80 height 5
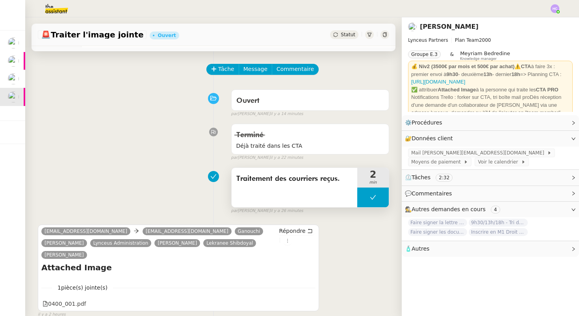
click at [380, 203] on button at bounding box center [373, 198] width 32 height 20
click at [367, 197] on icon at bounding box center [365, 197] width 6 height 6
click at [372, 197] on icon at bounding box center [373, 197] width 6 height 6
click at [362, 199] on icon at bounding box center [365, 197] width 6 height 6
click at [373, 202] on div at bounding box center [373, 198] width 32 height 20
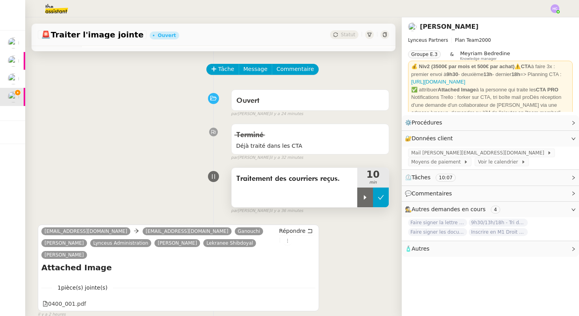
click at [383, 200] on icon at bounding box center [381, 197] width 6 height 6
click at [345, 34] on span "Statut" at bounding box center [348, 35] width 15 height 6
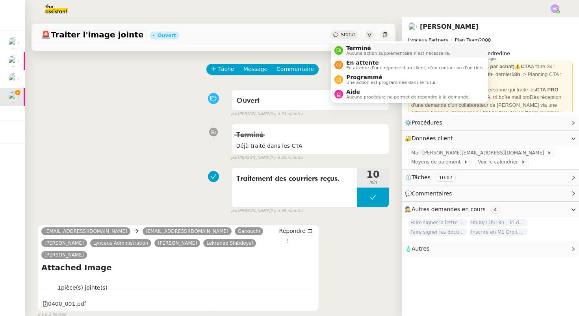
click at [347, 52] on span "Aucune action supplémentaire n'est nécessaire." at bounding box center [398, 53] width 104 height 4
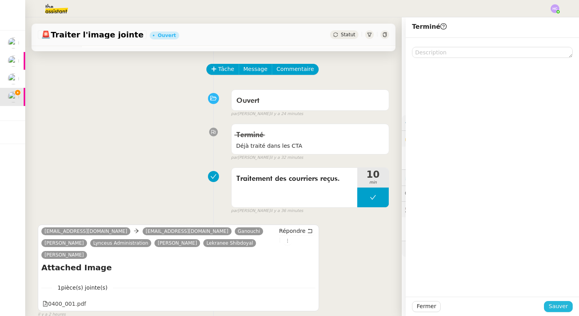
click at [555, 305] on span "Sauver" at bounding box center [558, 306] width 19 height 9
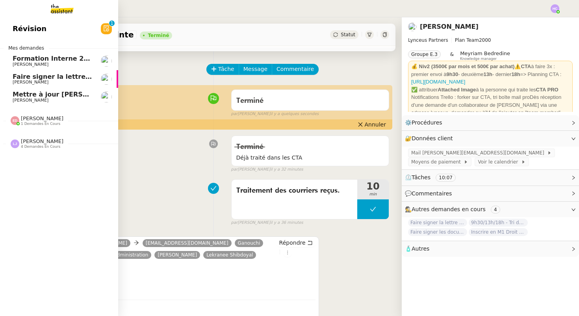
click at [19, 74] on span "Faire signer la lettre de rémunération" at bounding box center [80, 76] width 135 height 7
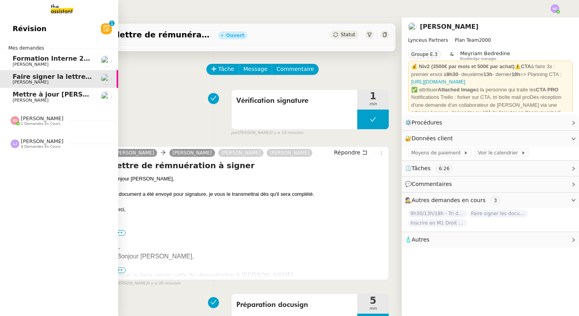
click at [41, 96] on span "Mettre à jour [PERSON_NAME] et envoyer les documents" at bounding box center [114, 94] width 202 height 7
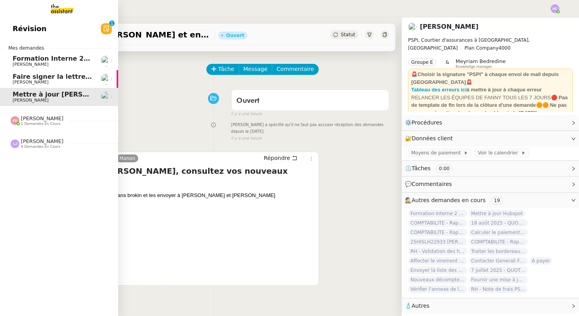
click at [47, 75] on span "Faire signer la lettre de rémunération" at bounding box center [80, 76] width 135 height 7
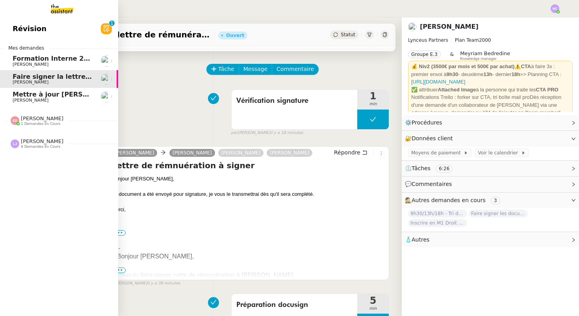
click at [24, 154] on div "Révision 0 1 2 3 4 5 6 7 8 9 Mes demandes Formation Interne 2 - FANNY EYRAUD Fa…" at bounding box center [59, 166] width 118 height 299
click at [24, 148] on span "4 demandes en cours" at bounding box center [40, 147] width 39 height 4
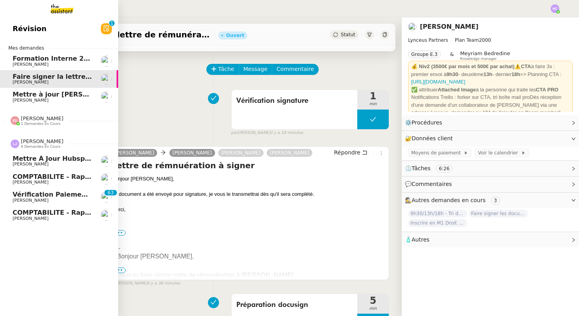
click at [28, 145] on span "4 demandes en cours" at bounding box center [40, 147] width 39 height 4
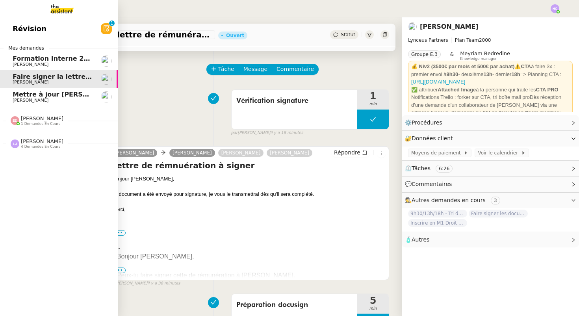
click at [41, 101] on span "[PERSON_NAME]" at bounding box center [53, 100] width 80 height 5
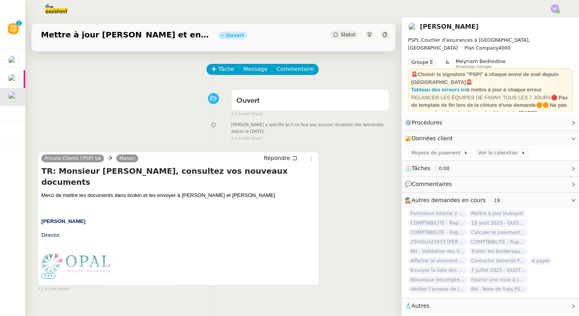
click at [557, 8] on img at bounding box center [555, 8] width 9 height 9
click at [527, 23] on span "Suivi" at bounding box center [526, 22] width 13 height 6
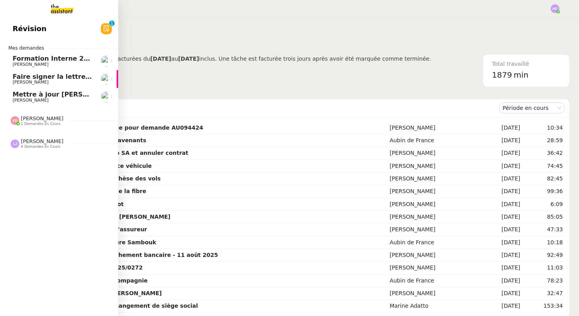
click at [51, 97] on span "Mettre à jour [PERSON_NAME] et envoyer les documents" at bounding box center [114, 94] width 202 height 7
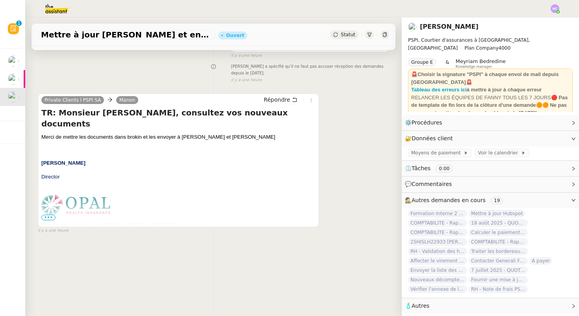
scroll to position [100, 0]
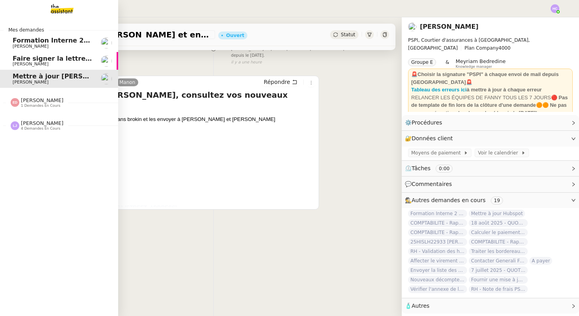
click at [46, 58] on span "Faire signer la lettre de rémunération" at bounding box center [80, 58] width 135 height 7
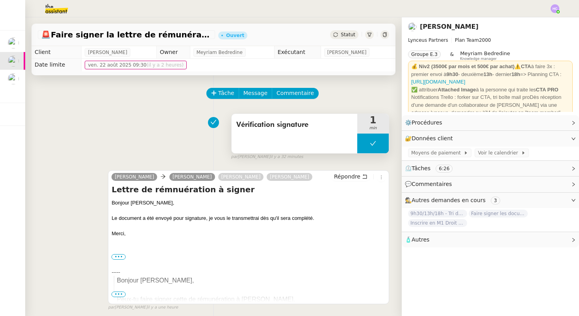
click at [359, 146] on button at bounding box center [373, 144] width 32 height 20
click at [359, 146] on div at bounding box center [365, 144] width 16 height 20
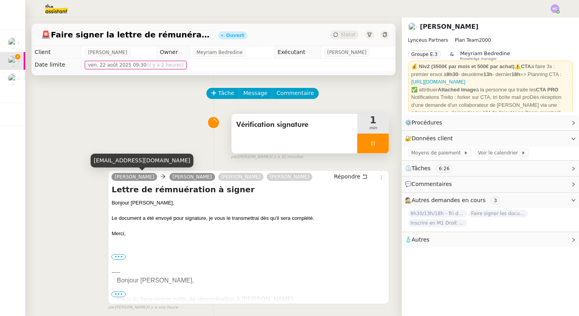
click at [365, 142] on div at bounding box center [373, 144] width 32 height 20
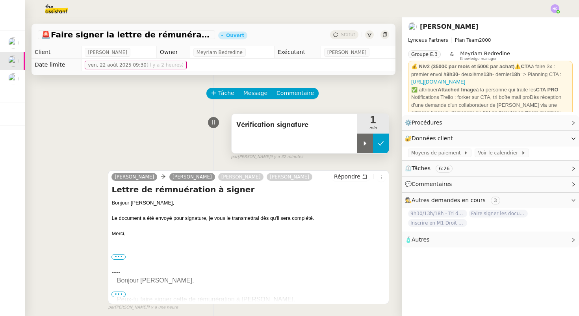
click at [377, 149] on button at bounding box center [381, 144] width 16 height 20
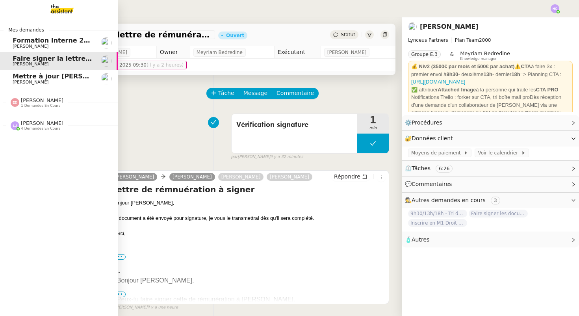
click at [46, 78] on span "Mettre à jour [PERSON_NAME] et envoyer les documents" at bounding box center [114, 75] width 202 height 7
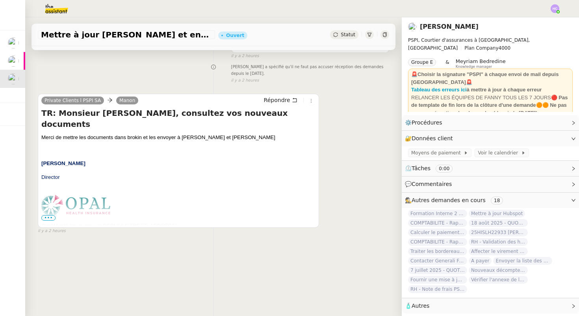
scroll to position [100, 0]
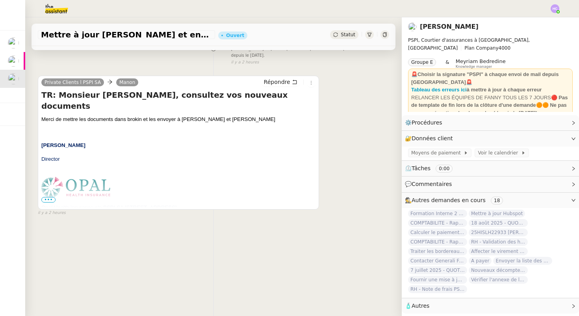
click at [50, 198] on span "•••" at bounding box center [48, 200] width 14 height 6
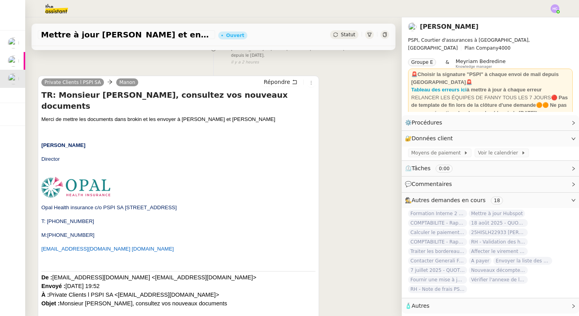
scroll to position [0, 0]
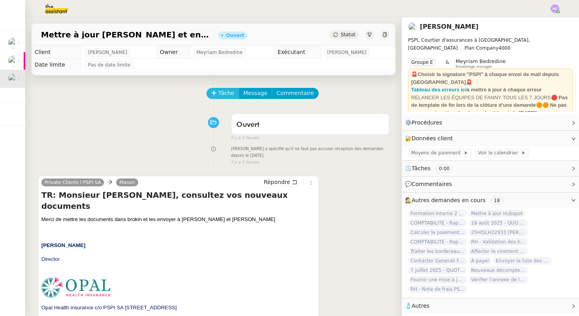
click at [225, 92] on span "Tâche" at bounding box center [226, 93] width 16 height 9
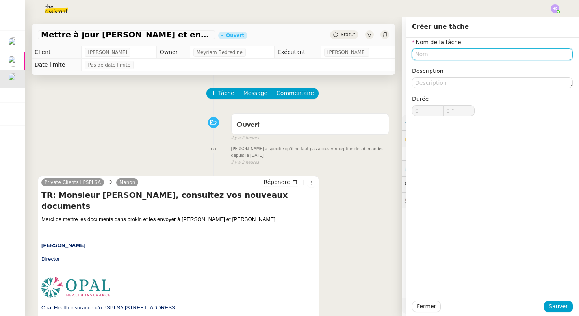
click at [426, 52] on input "text" at bounding box center [492, 53] width 161 height 11
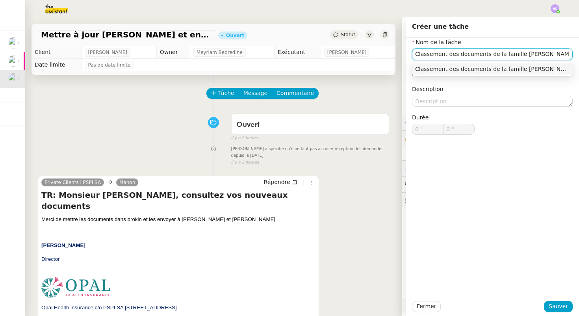
click at [499, 53] on input "Classement des documents de la famille Costes." at bounding box center [492, 53] width 161 height 11
click at [510, 54] on input "Classement des documents de la famille Costes." at bounding box center [492, 53] width 161 height 11
click at [528, 68] on div "Classement des documents Edouard et Isabelle Costes." at bounding box center [492, 68] width 154 height 7
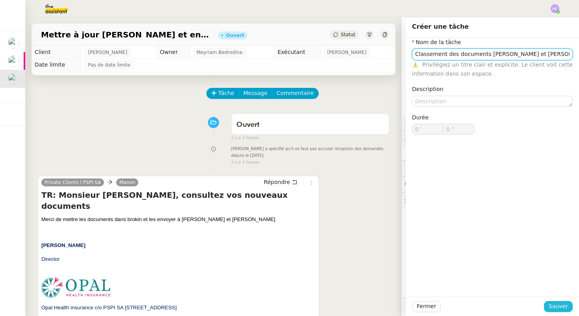
type input "Classement des documents Edouard et Isabelle Costes."
click at [558, 304] on span "Sauver" at bounding box center [558, 306] width 19 height 9
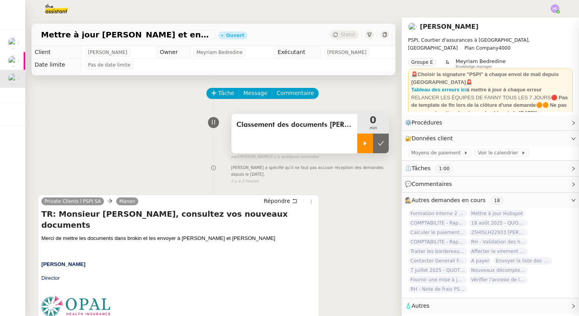
click at [364, 146] on div at bounding box center [365, 144] width 16 height 20
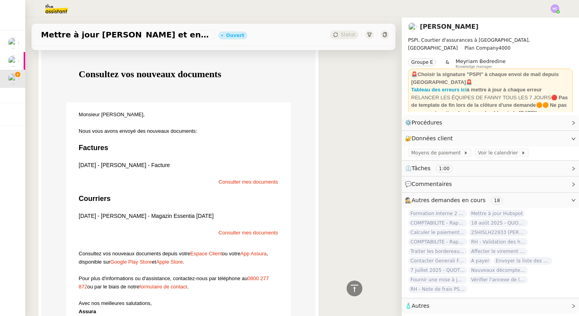
scroll to position [469, 0]
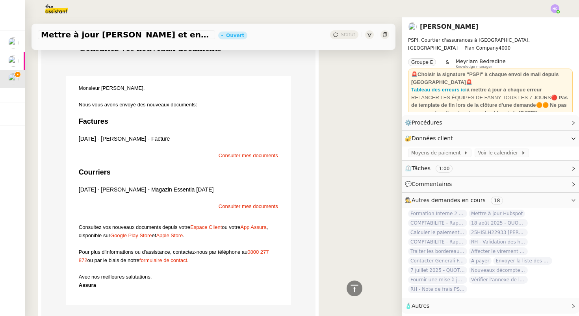
click at [244, 143] on p at bounding box center [178, 147] width 199 height 8
click at [244, 152] on span "Consulter mes documents" at bounding box center [248, 155] width 59 height 6
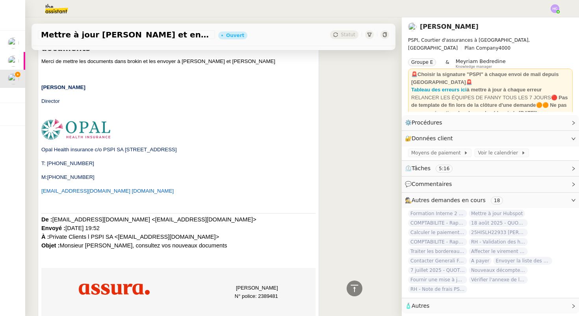
scroll to position [0, 0]
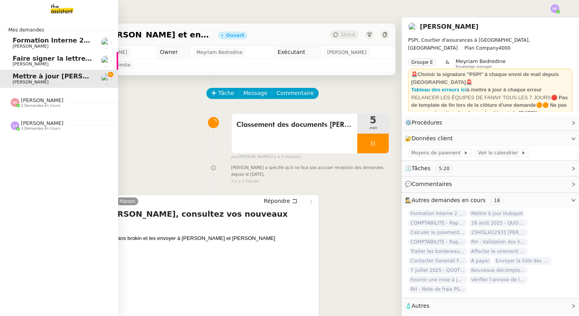
click at [26, 122] on span "[PERSON_NAME]" at bounding box center [42, 123] width 43 height 6
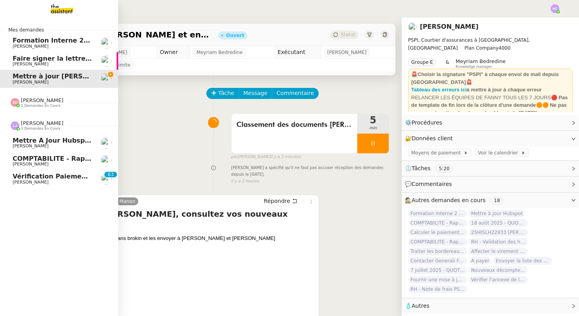
click at [26, 122] on span "[PERSON_NAME]" at bounding box center [42, 123] width 43 height 6
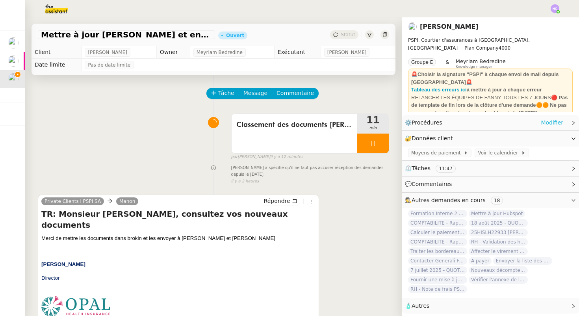
click at [545, 122] on link "Modifier" at bounding box center [552, 122] width 22 height 9
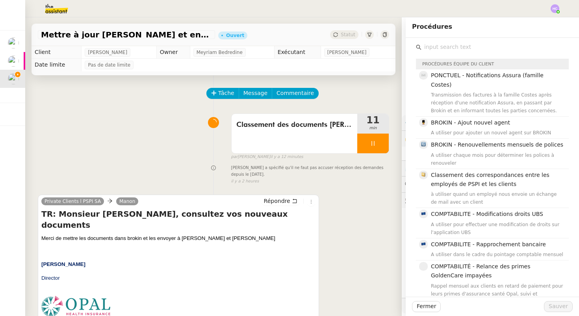
click at [445, 45] on input "text" at bounding box center [495, 47] width 147 height 11
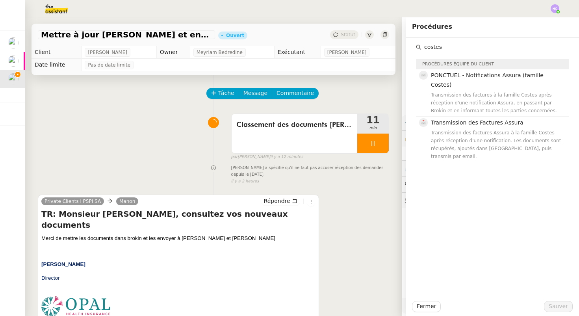
type input "costes"
click at [495, 145] on div "costes Procédures équipe du client PONCTUEL - Notifications Assura (famille Cos…" at bounding box center [492, 167] width 173 height 259
click at [495, 129] on div "Transmission des factures Assura à la famille Costes après réception d'une noti…" at bounding box center [497, 145] width 133 height 32
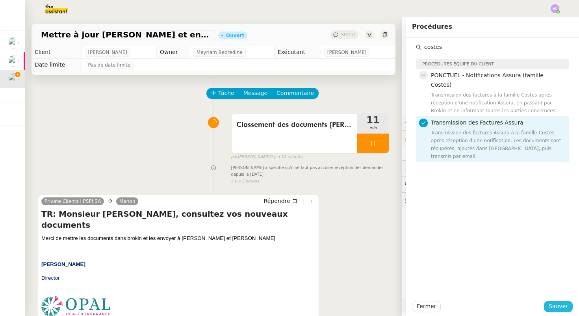
click at [559, 302] on span "Sauver" at bounding box center [558, 306] width 19 height 9
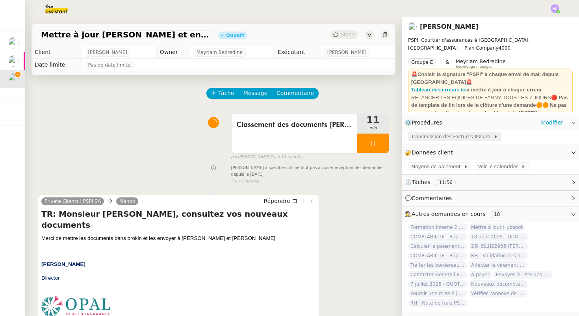
click at [449, 137] on span "Transmission des Factures Assura" at bounding box center [452, 137] width 82 height 8
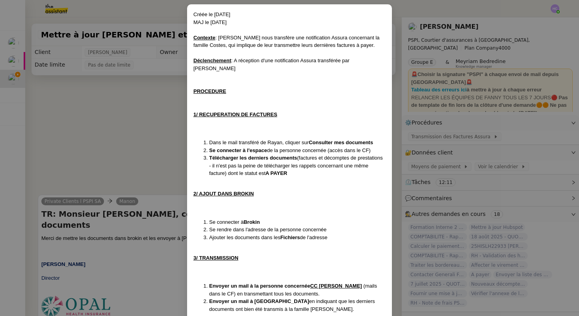
scroll to position [53, 0]
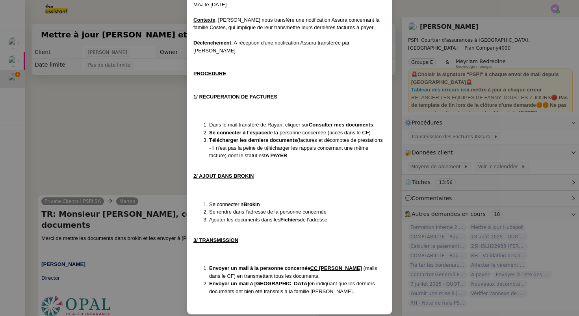
click at [108, 115] on nz-modal-container "Créée le 30/06/25 MAJ le 18/08/25 Contexte : Rayan nous transfère une notificat…" at bounding box center [289, 158] width 579 height 316
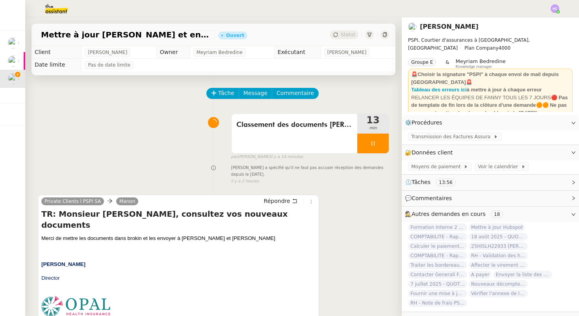
scroll to position [13, 0]
click at [366, 147] on div at bounding box center [373, 144] width 32 height 20
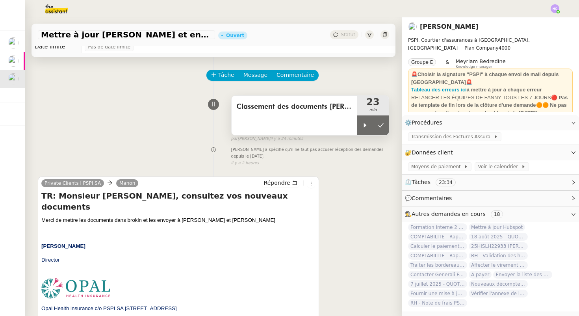
scroll to position [10, 0]
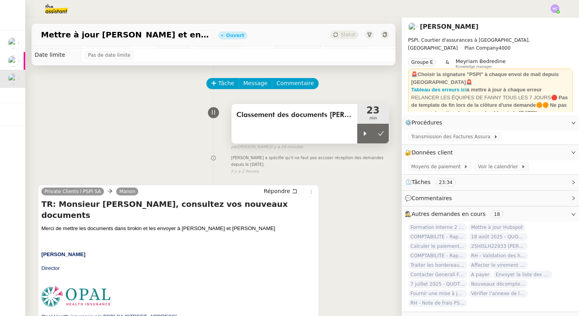
click at [336, 121] on span "Classement des documents Edouard et Isabelle Costes." at bounding box center [294, 115] width 116 height 12
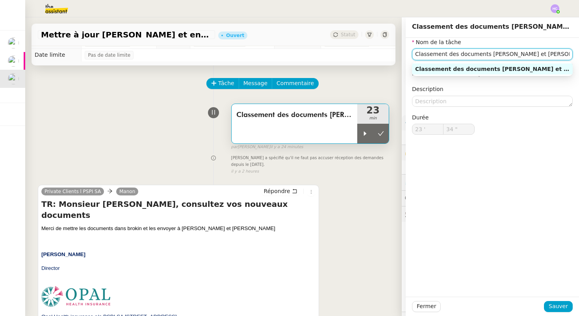
click at [447, 54] on input "Classement des documents Edouard et Isabelle Costes." at bounding box center [492, 53] width 161 height 11
drag, startPoint x: 506, startPoint y: 52, endPoint x: 472, endPoint y: 53, distance: 33.9
click at [472, 53] on input "Classement et envoi des documents Edouard et Isabelle Costes." at bounding box center [492, 53] width 161 height 11
drag, startPoint x: 523, startPoint y: 55, endPoint x: 579, endPoint y: 55, distance: 55.6
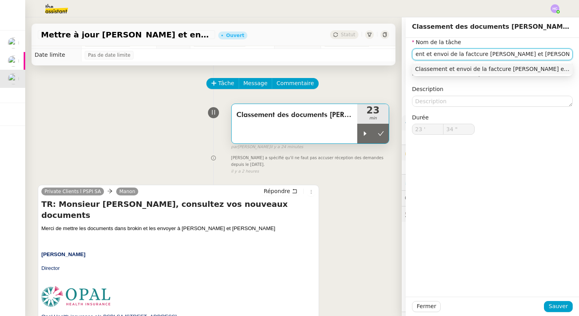
click at [579, 55] on div "Nom de la tâche Classement et envoi de la factcure Assura Edouard et Isabelle C…" at bounding box center [492, 93] width 173 height 110
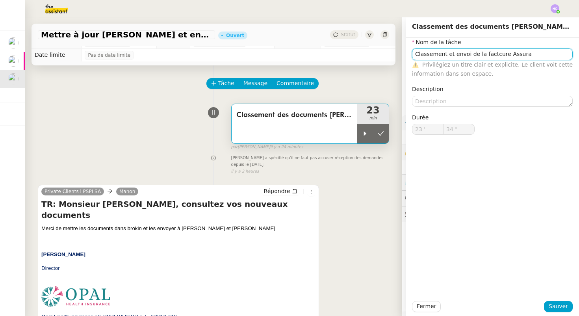
scroll to position [0, 0]
click at [492, 53] on input "Classement et envoi de la factcure Assura" at bounding box center [492, 53] width 161 height 11
click at [529, 51] on input "Classement et envoi de la facture Assura" at bounding box center [492, 53] width 161 height 11
click at [517, 71] on div "Classement et envoi de la facture Assura" at bounding box center [492, 68] width 154 height 7
type input "Classement et envoi de la facture Assura"
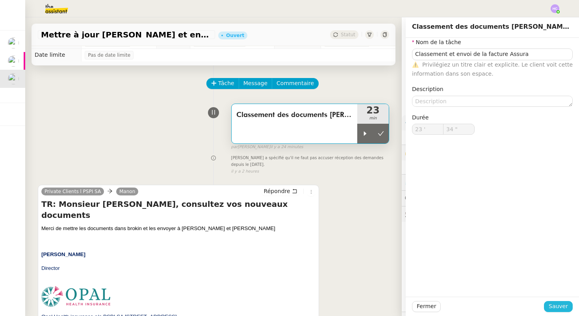
click at [560, 303] on span "Sauver" at bounding box center [558, 306] width 19 height 9
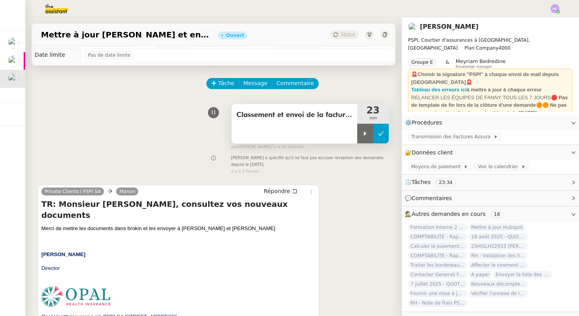
click at [379, 134] on icon at bounding box center [381, 133] width 6 height 6
click at [280, 189] on span "Répondre" at bounding box center [277, 191] width 26 height 8
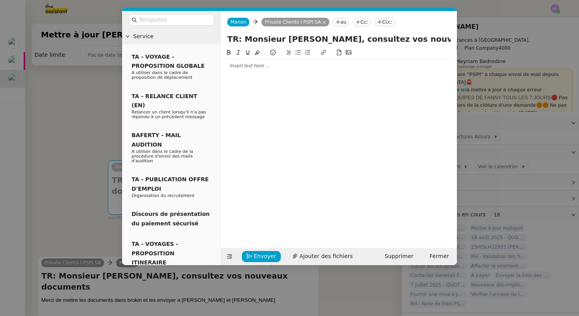
click at [256, 69] on div at bounding box center [339, 65] width 230 height 13
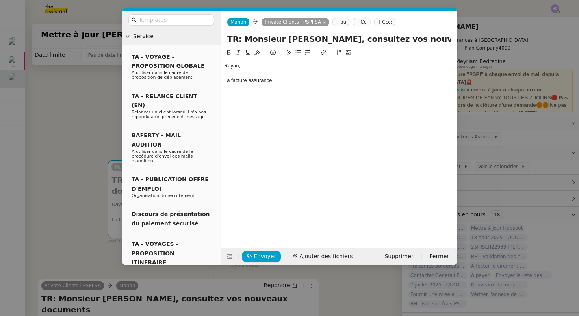
click at [72, 129] on nz-modal-container "Service TA - VOYAGE - PROPOSITION GLOBALE A utiliser dans le cadre de propositi…" at bounding box center [289, 158] width 579 height 316
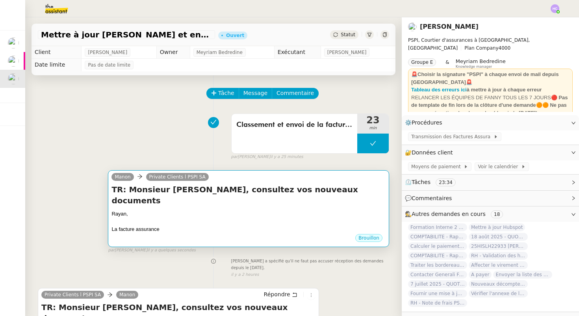
click at [160, 196] on div "TR: Monsieur Costes, consultez vos nouveaux documents Rayan, La facture assuran…" at bounding box center [248, 208] width 274 height 49
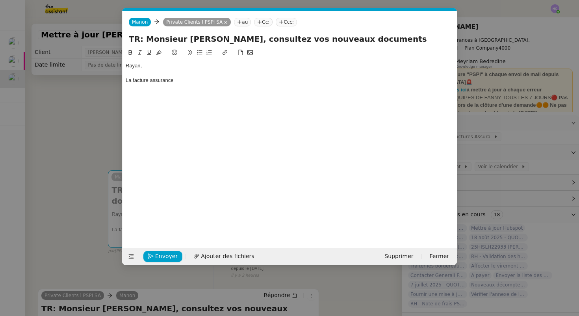
scroll to position [0, 17]
drag, startPoint x: 176, startPoint y: 80, endPoint x: 128, endPoint y: 79, distance: 47.3
click at [128, 79] on div "La facture assurance" at bounding box center [290, 80] width 328 height 7
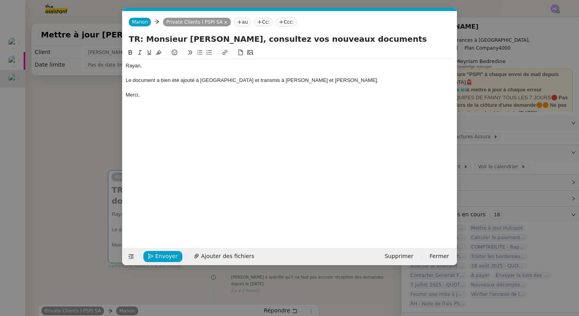
click at [300, 80] on div "Le document a bien été ajouté à Brokin et transmis à Edouard et Isabelle COstes." at bounding box center [290, 80] width 328 height 7
click at [282, 80] on div "Le document a bien été ajouté à Brokin et transmis à Edouard et Isabelle Costes." at bounding box center [290, 80] width 328 height 7
click at [247, 82] on div "Le document a bien été ajouté à Brokin et transmis à Edouard Costes." at bounding box center [290, 80] width 328 height 7
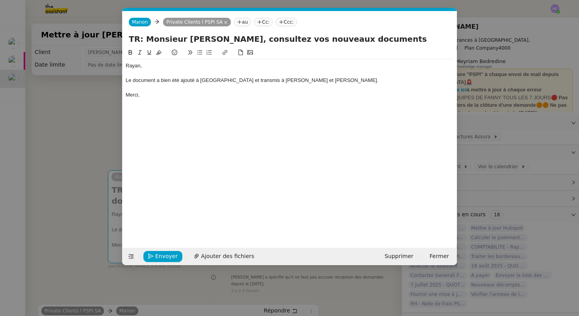
click at [178, 89] on div at bounding box center [290, 87] width 328 height 7
click at [163, 257] on span "Envoyer" at bounding box center [166, 256] width 22 height 9
click at [163, 257] on span "Confirmer l'envoi" at bounding box center [178, 256] width 47 height 9
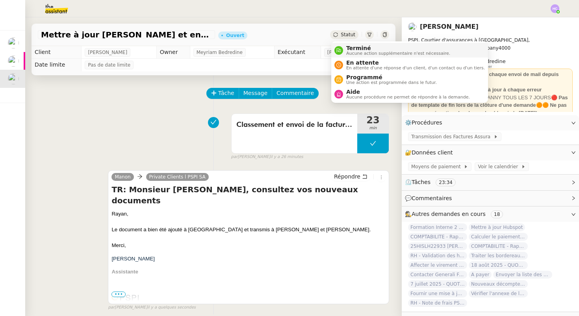
click at [348, 50] on span "Terminé" at bounding box center [398, 48] width 104 height 6
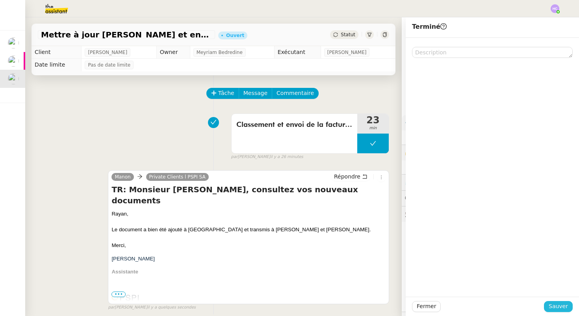
click at [551, 306] on span "Sauver" at bounding box center [558, 306] width 19 height 9
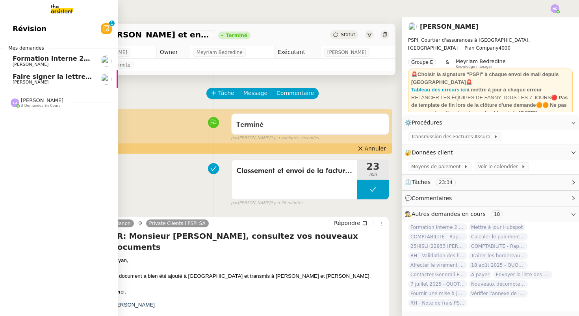
click at [47, 80] on span "[PERSON_NAME]" at bounding box center [53, 82] width 80 height 5
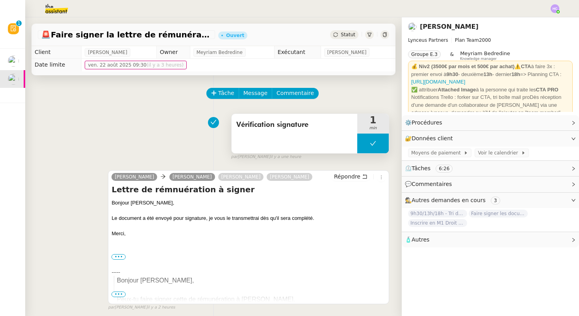
click at [371, 149] on button at bounding box center [373, 144] width 32 height 20
click at [365, 142] on icon at bounding box center [365, 143] width 3 height 4
click at [371, 141] on icon at bounding box center [373, 143] width 6 height 6
click at [377, 143] on button at bounding box center [381, 144] width 16 height 20
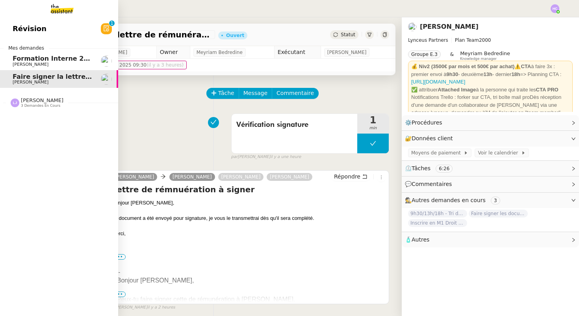
click at [43, 96] on span "Léa Jonville 3 demandes en cours" at bounding box center [62, 99] width 118 height 17
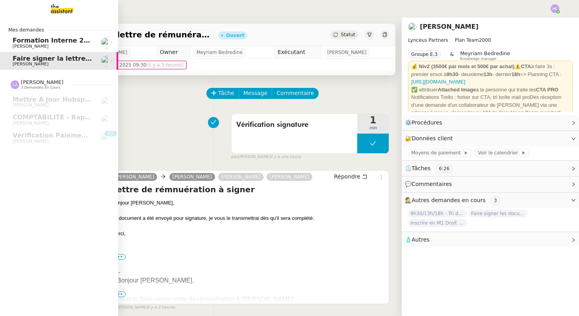
click at [24, 43] on span "Formation Interne 2 - [PERSON_NAME]" at bounding box center [81, 40] width 137 height 7
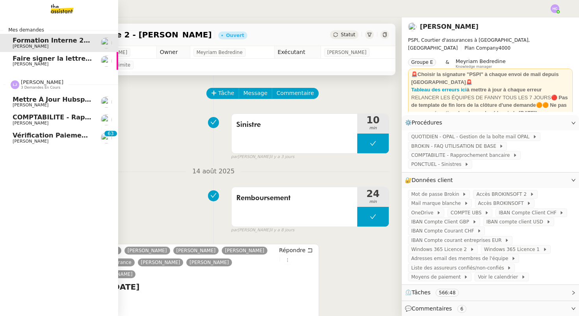
click at [43, 98] on span "Mettre à jour Hubspot" at bounding box center [53, 99] width 80 height 7
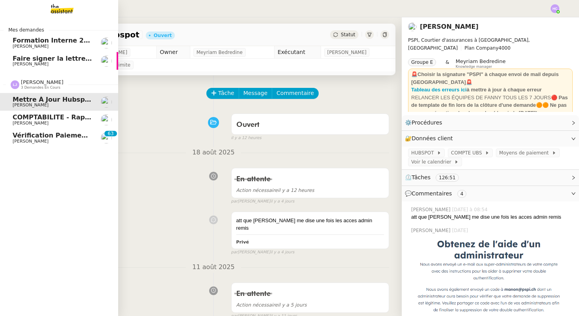
click at [36, 115] on span "COMPTABILITE - Rapprochement bancaire - 24 juillet 2025" at bounding box center [116, 116] width 207 height 7
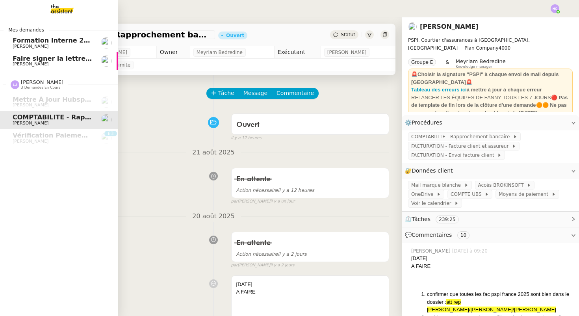
click at [37, 45] on span "[PERSON_NAME]" at bounding box center [31, 46] width 36 height 5
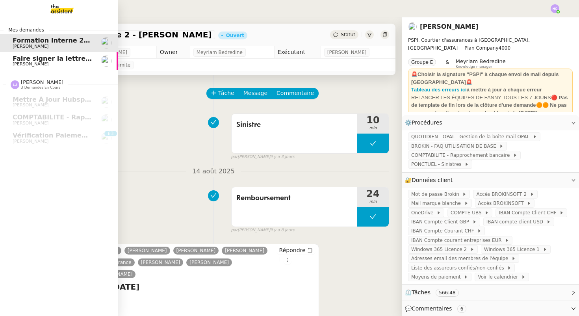
click at [37, 66] on span "[PERSON_NAME]" at bounding box center [31, 63] width 36 height 5
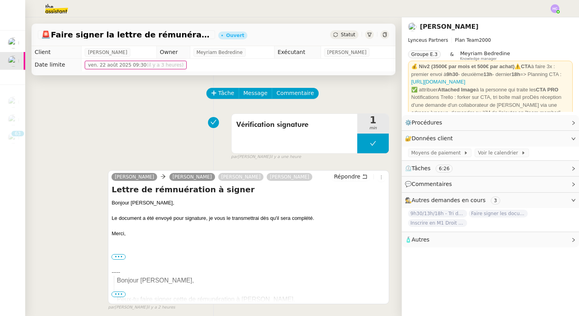
click at [554, 11] on img at bounding box center [555, 8] width 9 height 9
click at [529, 22] on span "Suivi" at bounding box center [526, 22] width 13 height 6
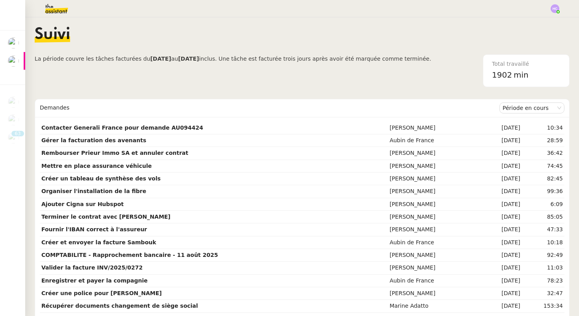
click at [53, 7] on img at bounding box center [50, 8] width 61 height 17
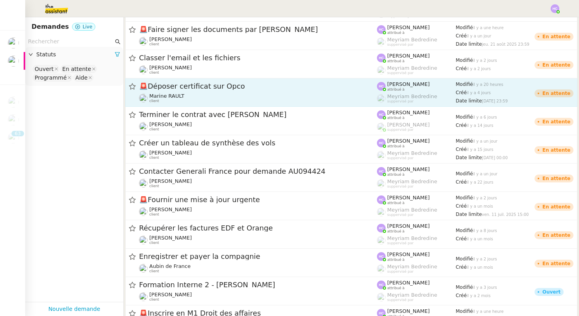
scroll to position [150, 0]
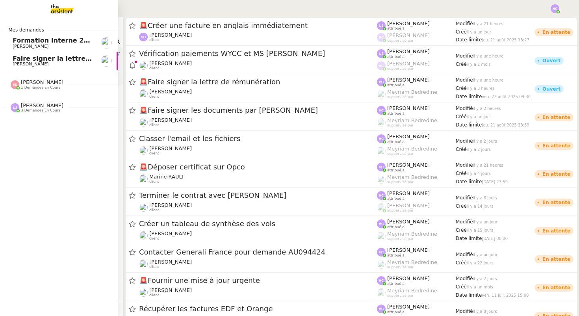
click at [64, 7] on img at bounding box center [55, 8] width 61 height 17
click at [23, 57] on span "Faire signer la lettre de rémunération" at bounding box center [80, 58] width 135 height 7
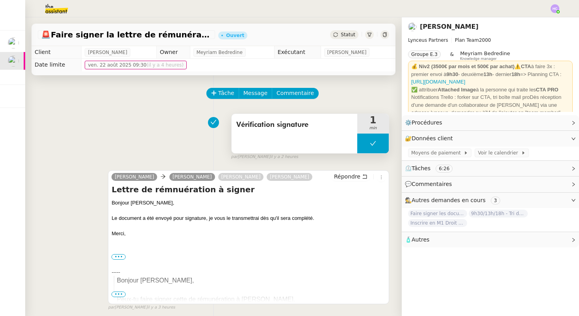
click at [368, 140] on button at bounding box center [373, 144] width 32 height 20
click at [366, 141] on icon at bounding box center [365, 143] width 6 height 6
